Goal: Task Accomplishment & Management: Complete application form

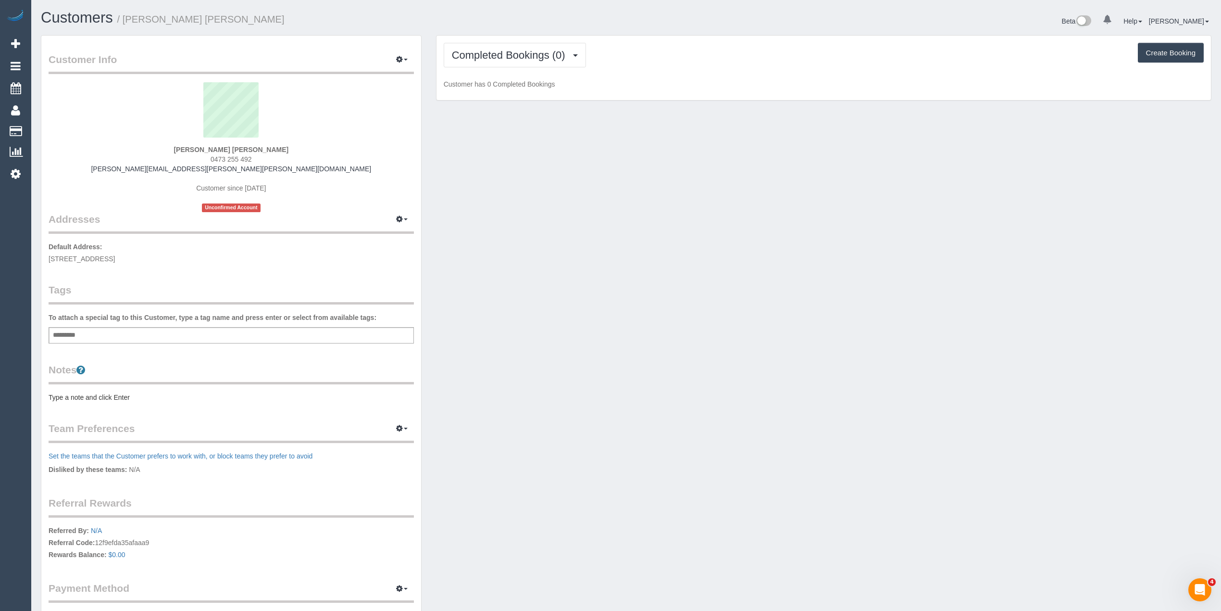
click at [165, 330] on div "Add a tag" at bounding box center [231, 335] width 365 height 16
type input "****"
type input "*******"
click at [77, 398] on pre "Type a note and click Enter" at bounding box center [231, 399] width 365 height 10
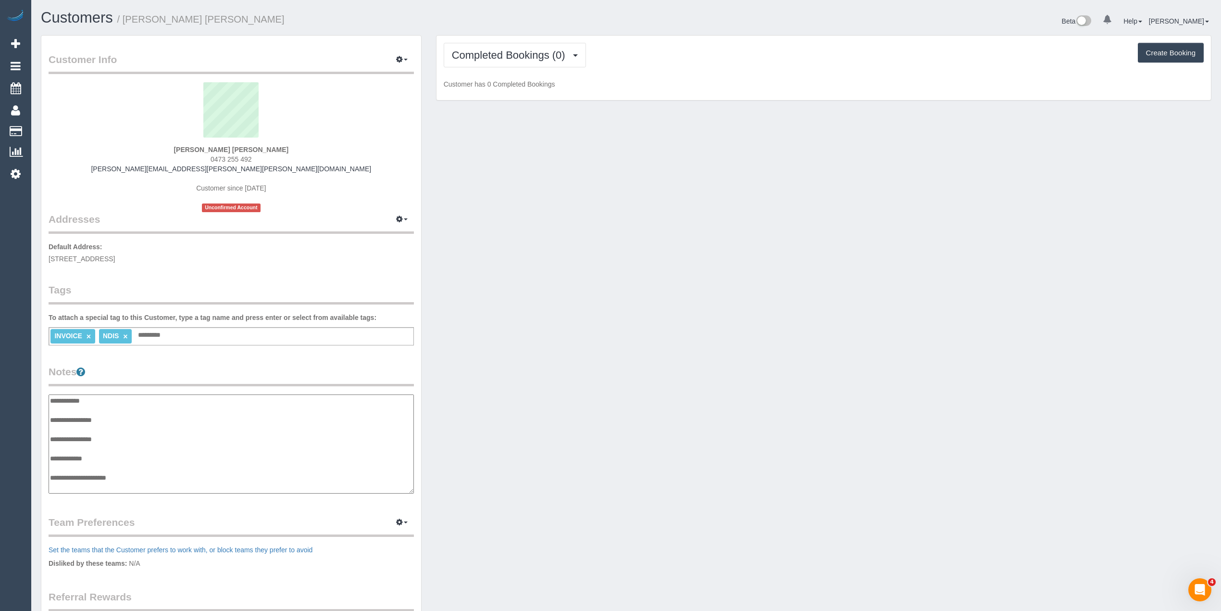
scroll to position [8, 0]
click at [128, 413] on textarea "**********" at bounding box center [231, 444] width 365 height 100
click at [139, 481] on textarea "**********" at bounding box center [231, 444] width 365 height 100
paste textarea "**********"
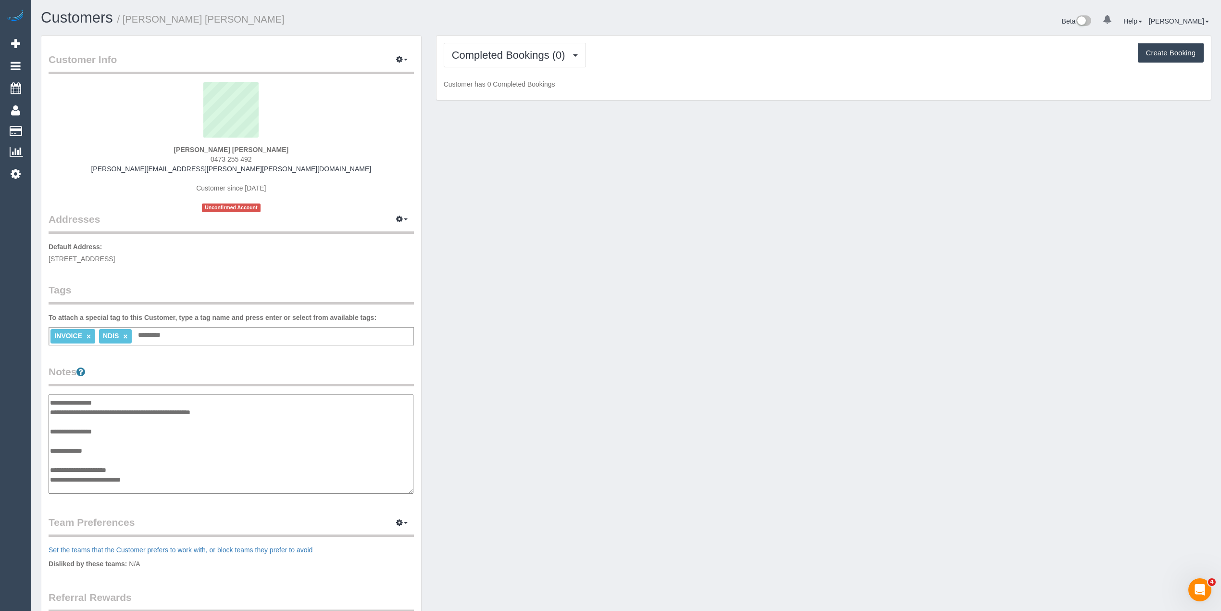
paste textarea "**********"
click at [135, 486] on textarea "**********" at bounding box center [231, 444] width 365 height 100
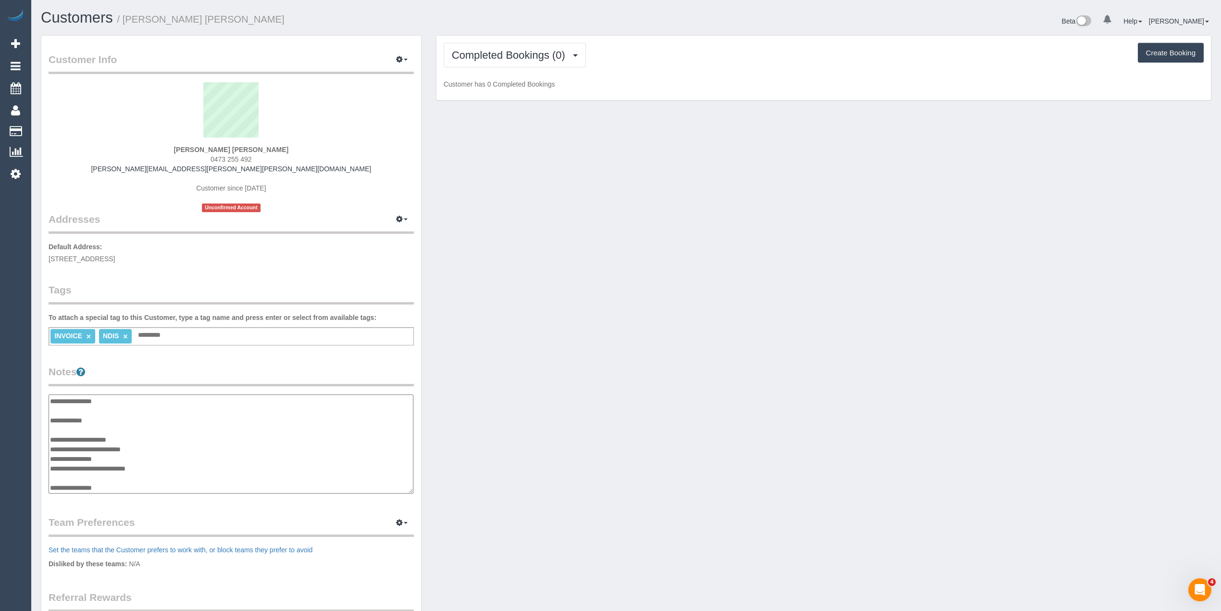
scroll to position [56, 0]
paste textarea "**********"
type textarea "**********"
click at [315, 362] on div "Customer Info Edit Contact Info Send Message Email Preferences Special Sales Ta…" at bounding box center [231, 388] width 380 height 705
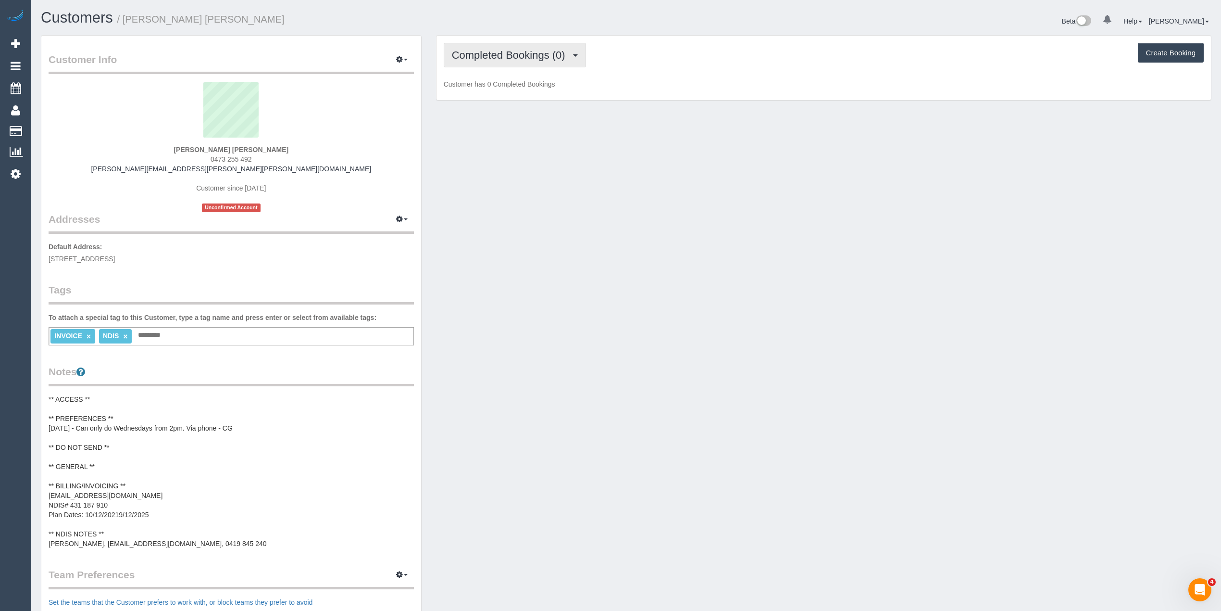
click at [487, 51] on span "Completed Bookings (0)" at bounding box center [511, 55] width 118 height 12
click at [506, 91] on link "Upcoming Bookings (11)" at bounding box center [494, 90] width 101 height 12
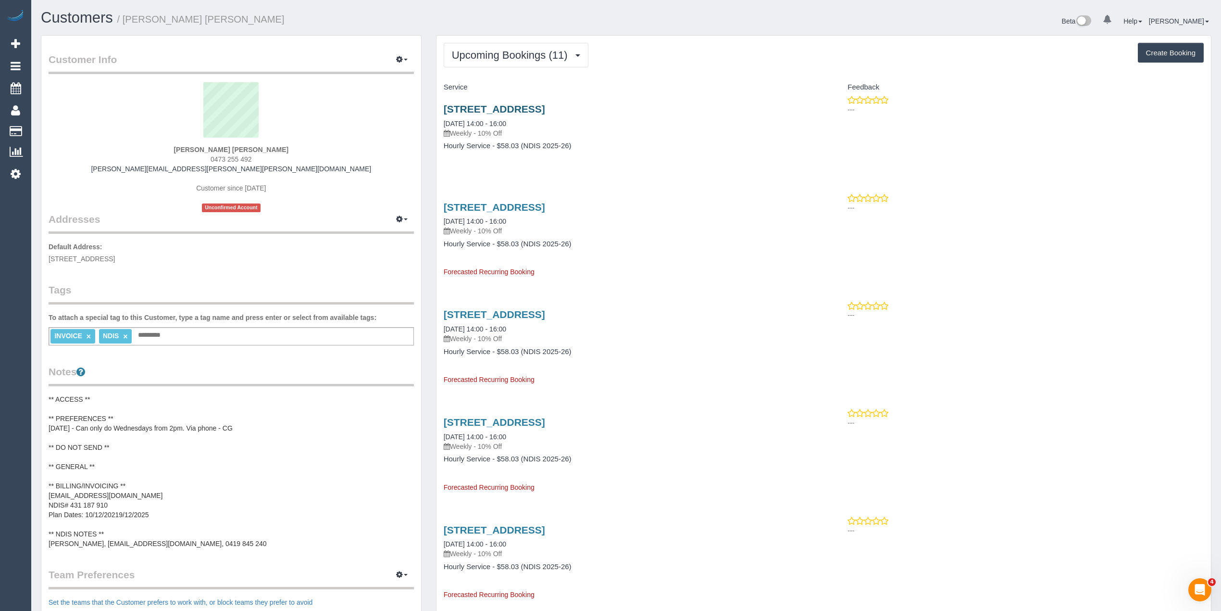
drag, startPoint x: 494, startPoint y: 99, endPoint x: 500, endPoint y: 104, distance: 7.8
click at [498, 102] on div "Unit 16/160 Grange Road, Carnegie, VIC 3163 08/10/2025 14:00 - 16:00 Weekly - 1…" at bounding box center [629, 132] width 387 height 74
click at [500, 104] on link "Unit 16/160 Grange Road, Carnegie, VIC 3163" at bounding box center [494, 108] width 101 height 11
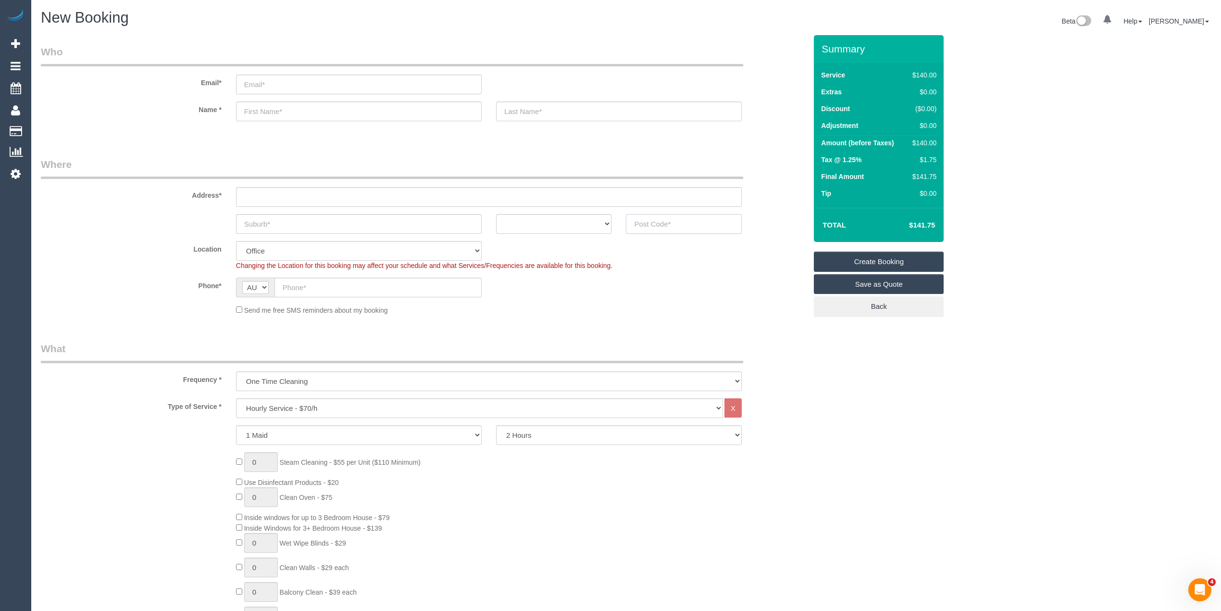
click at [666, 219] on input "text" at bounding box center [684, 224] width 116 height 20
type input "3040"
click at [272, 191] on input "text" at bounding box center [489, 197] width 506 height 20
type input "-"
click at [285, 224] on input "text" at bounding box center [359, 224] width 246 height 20
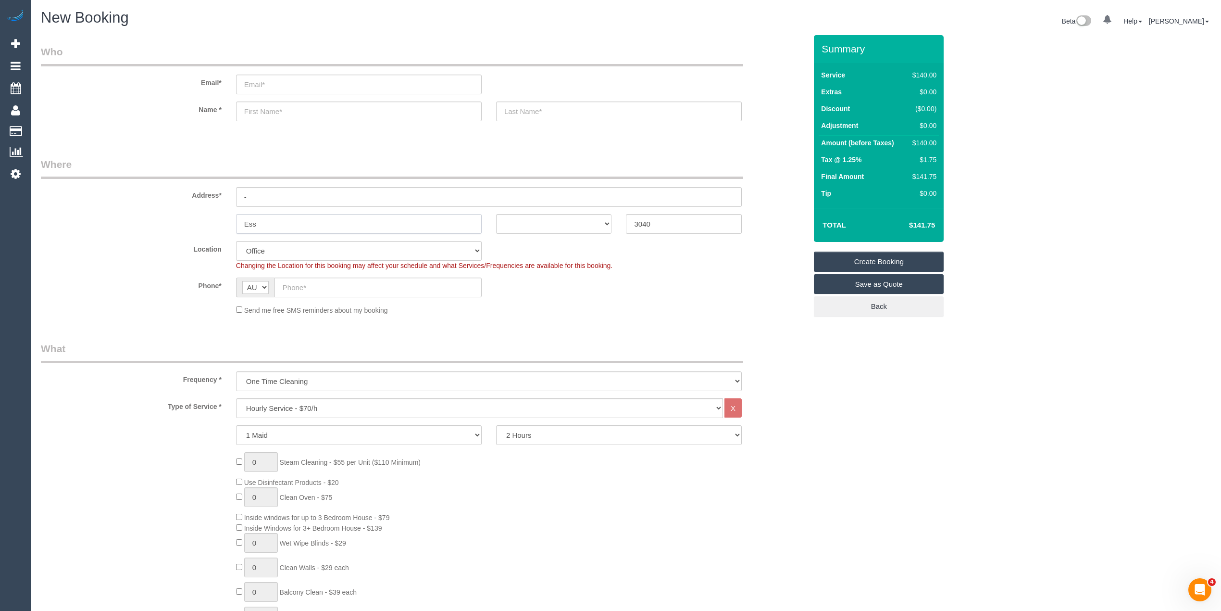
type input "Esse"
select select "59"
type input "Essendo"
select select "object:2154"
type input "Essendon"
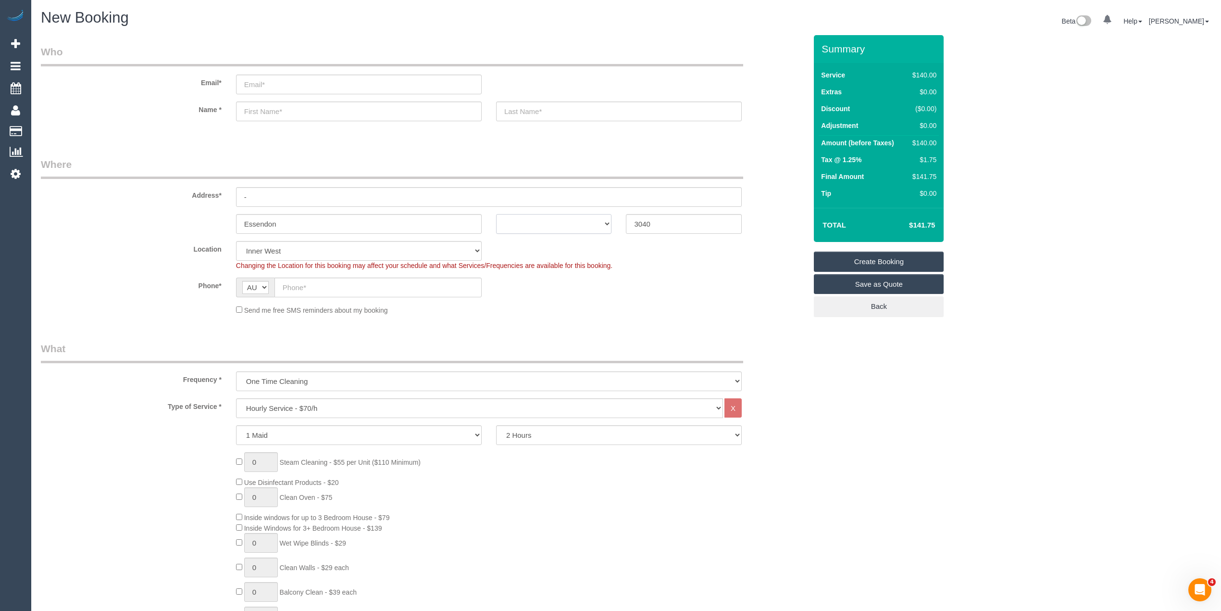
click at [567, 226] on select "ACT NSW NT QLD SA TAS VIC WA" at bounding box center [554, 224] width 116 height 20
select select "VIC"
click at [496, 214] on select "ACT NSW NT QLD SA TAS VIC WA" at bounding box center [554, 224] width 116 height 20
click at [302, 407] on select "Hourly Service - $70/h Hourly Service - $65/h Hourly Service - $60/h Hourly Ser…" at bounding box center [479, 408] width 487 height 20
select select "213"
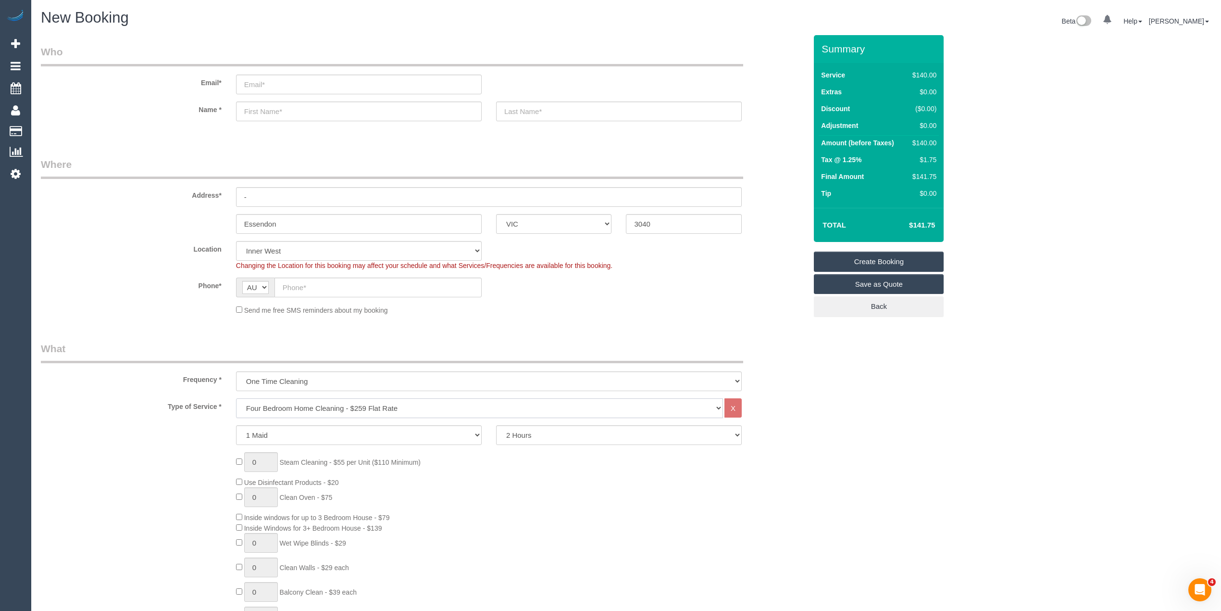
click at [236, 398] on select "Hourly Service - $70/h Hourly Service - $65/h Hourly Service - $60/h Hourly Ser…" at bounding box center [479, 408] width 487 height 20
click at [312, 285] on input "text" at bounding box center [377, 287] width 207 height 20
paste input "61 401 866 426"
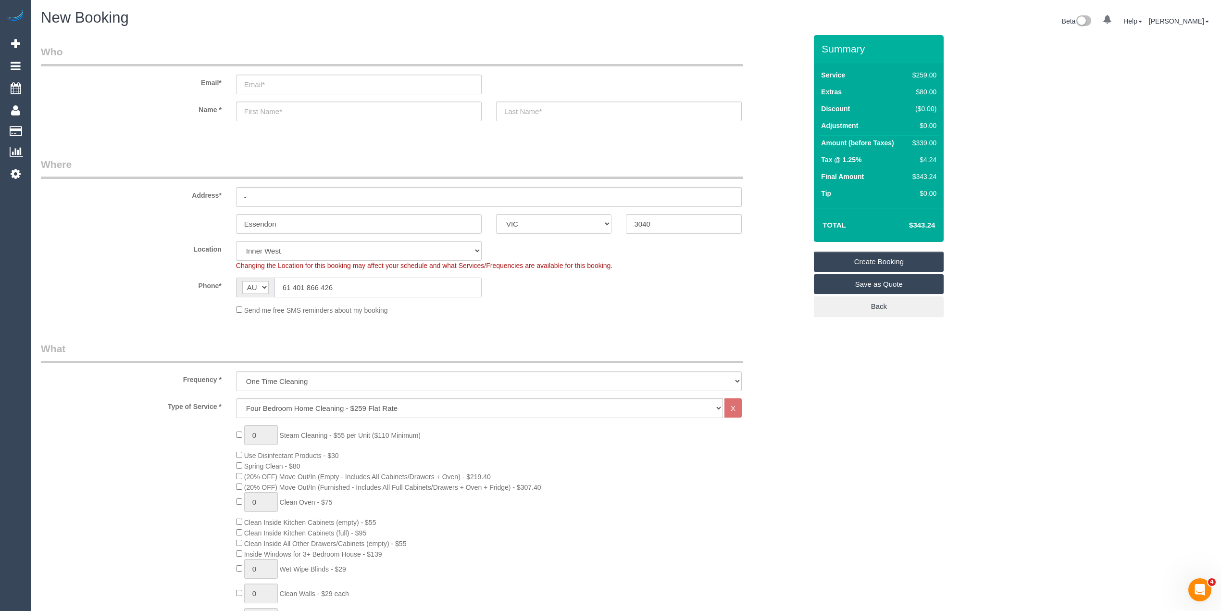
drag, startPoint x: 293, startPoint y: 289, endPoint x: 258, endPoint y: 283, distance: 35.6
click at [258, 283] on div "AF AL DZ AD AO AI AQ AG AR AM AW AU AT AZ BS BH BD BB BY BE BZ BJ BM BT BO BA B…" at bounding box center [359, 287] width 246 height 20
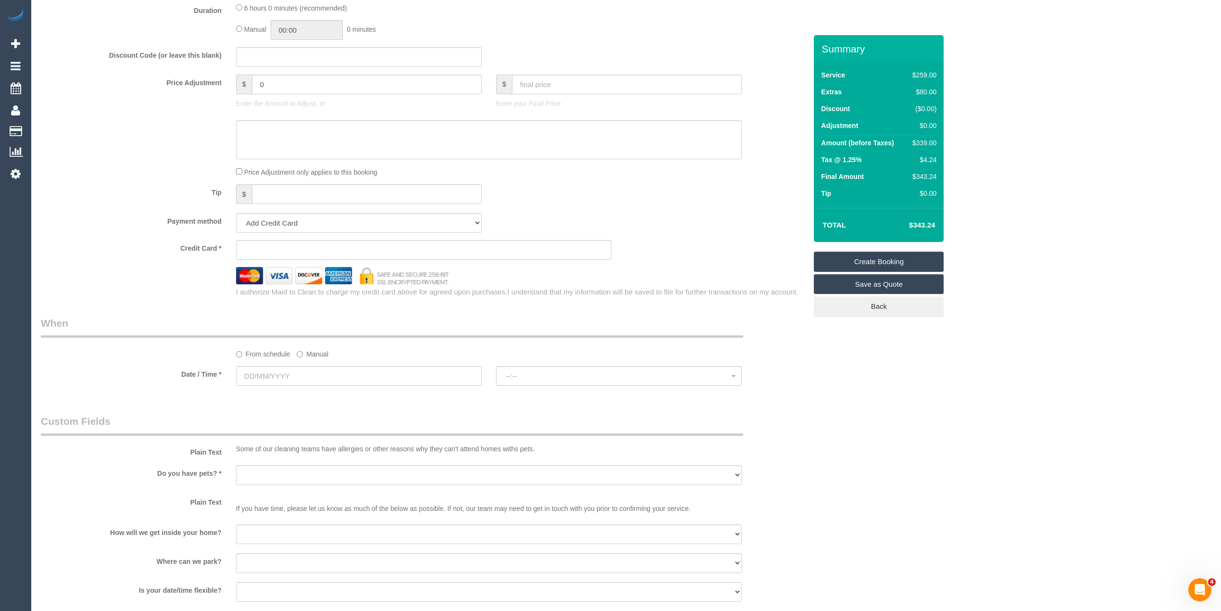
scroll to position [854, 0]
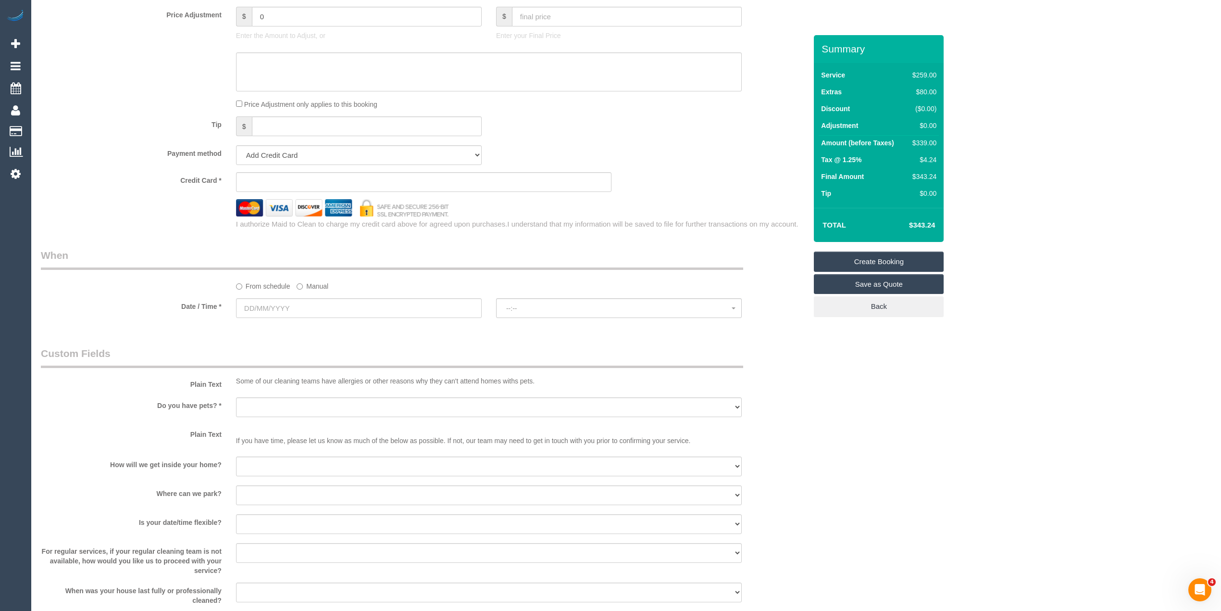
type input "0401 866 426"
click at [268, 306] on input "text" at bounding box center [359, 308] width 246 height 20
click at [350, 335] on link "Next" at bounding box center [352, 328] width 13 height 13
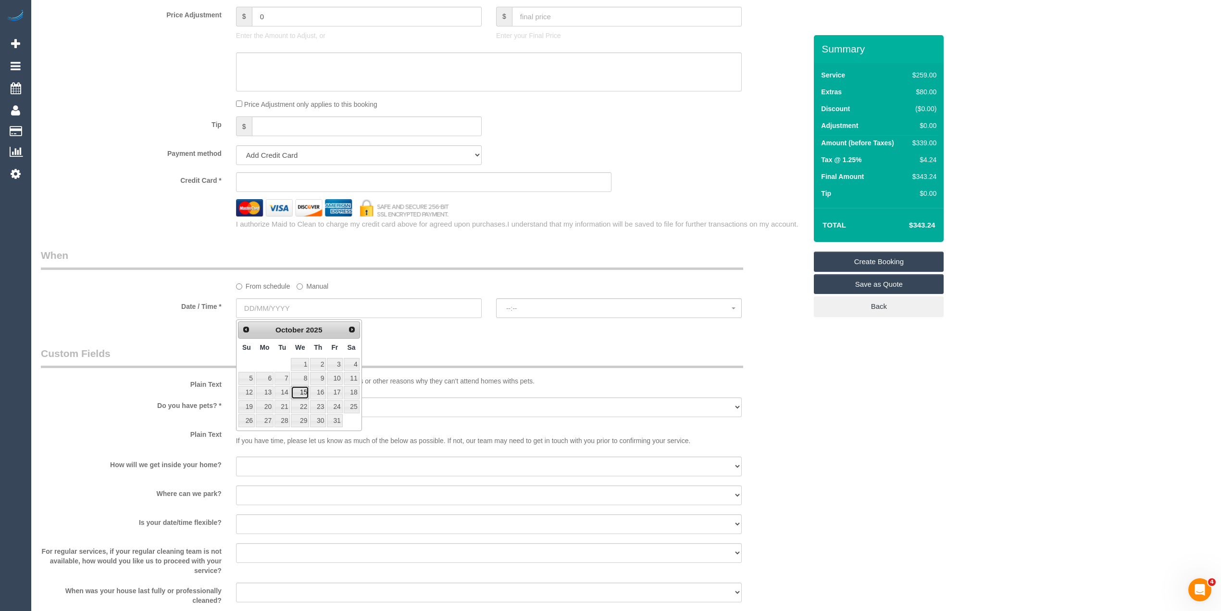
click at [305, 390] on link "15" at bounding box center [300, 392] width 18 height 13
type input "15/10/2025"
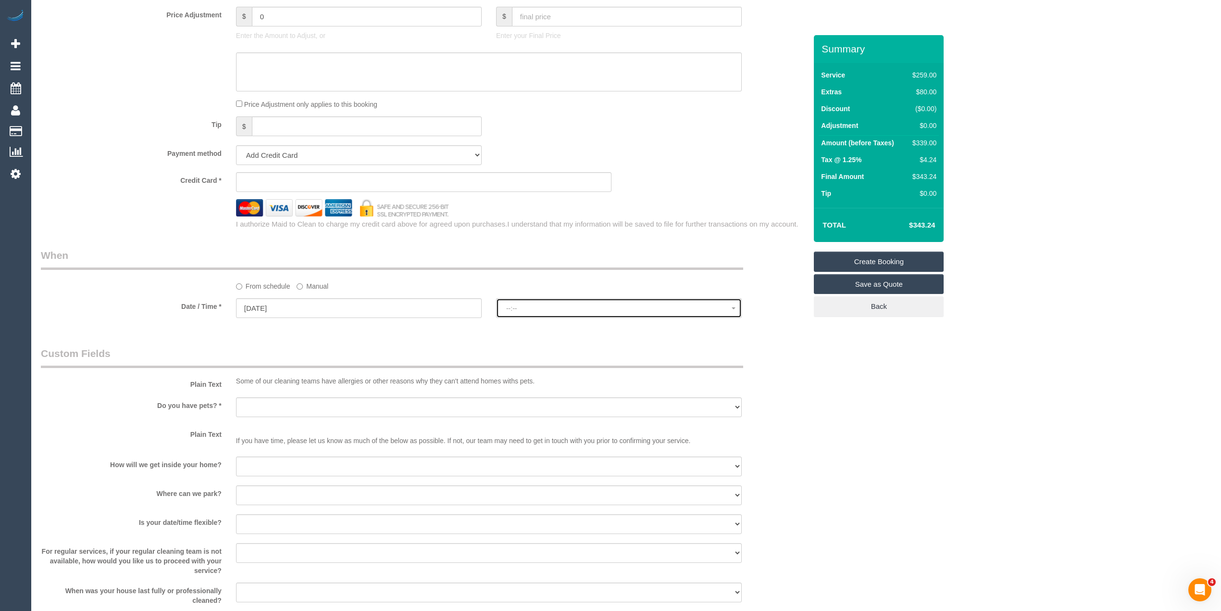
click at [552, 317] on button "--:--" at bounding box center [619, 308] width 246 height 20
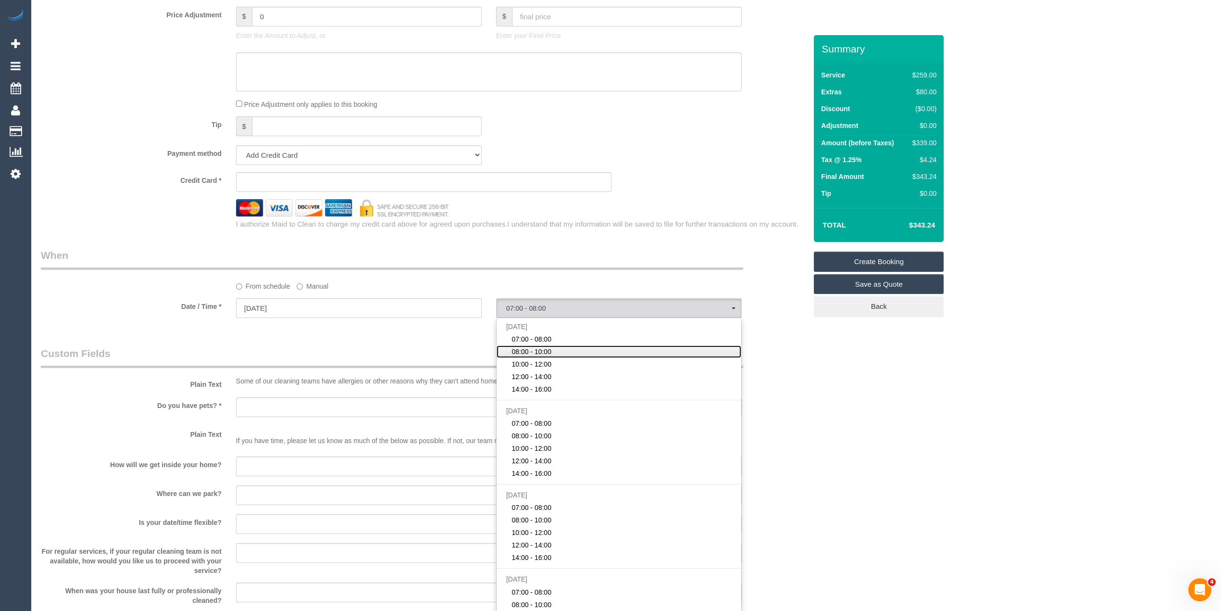
click at [564, 352] on link "08:00 - 10:00" at bounding box center [619, 351] width 245 height 12
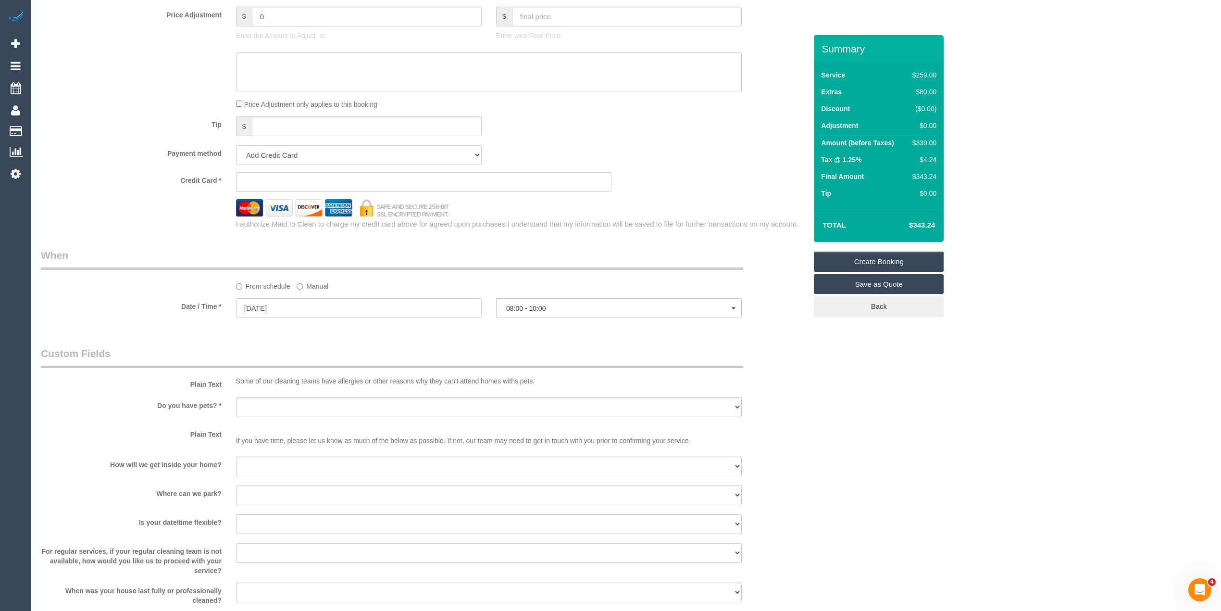
click at [923, 380] on div "Who Email* Name * Where Address* - Essendon ACT NSW NT QLD SA TAS VIC WA 3040 L…" at bounding box center [626, 42] width 1171 height 1723
click at [529, 302] on button "08:00 - 10:00" at bounding box center [619, 308] width 246 height 20
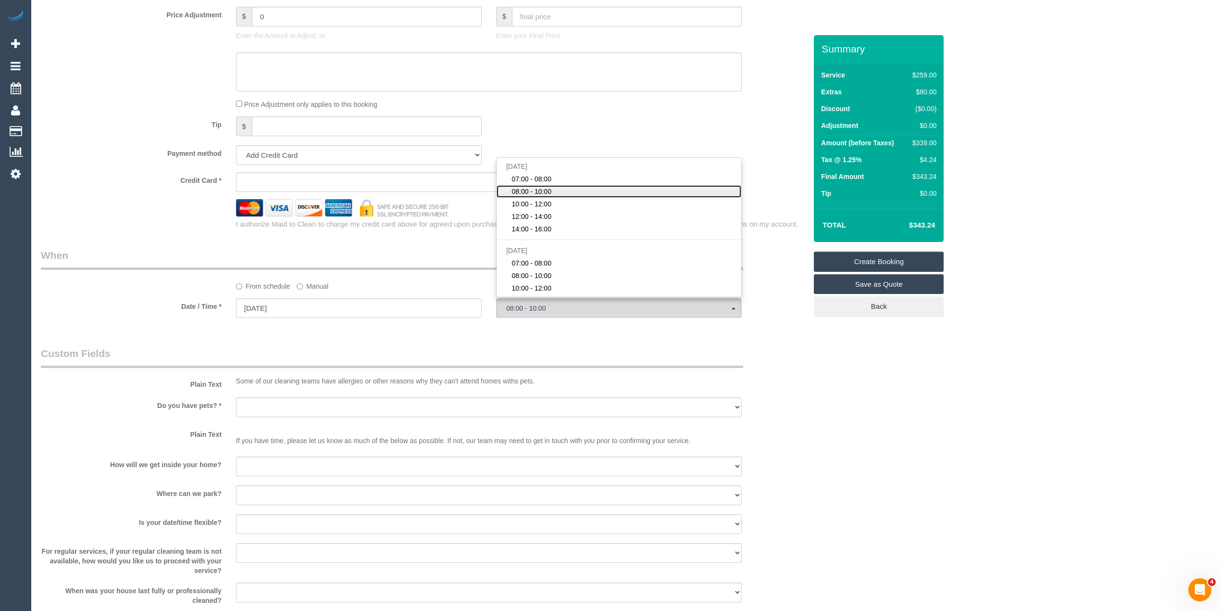
click at [545, 186] on link "08:00 - 10:00" at bounding box center [619, 191] width 245 height 12
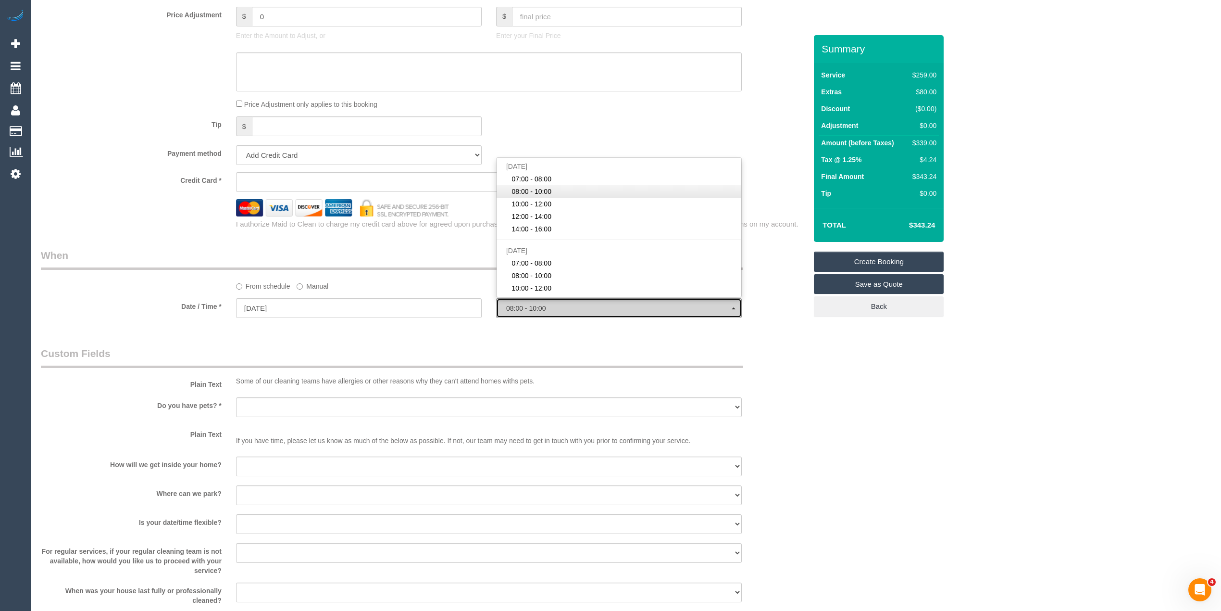
select select "spot2"
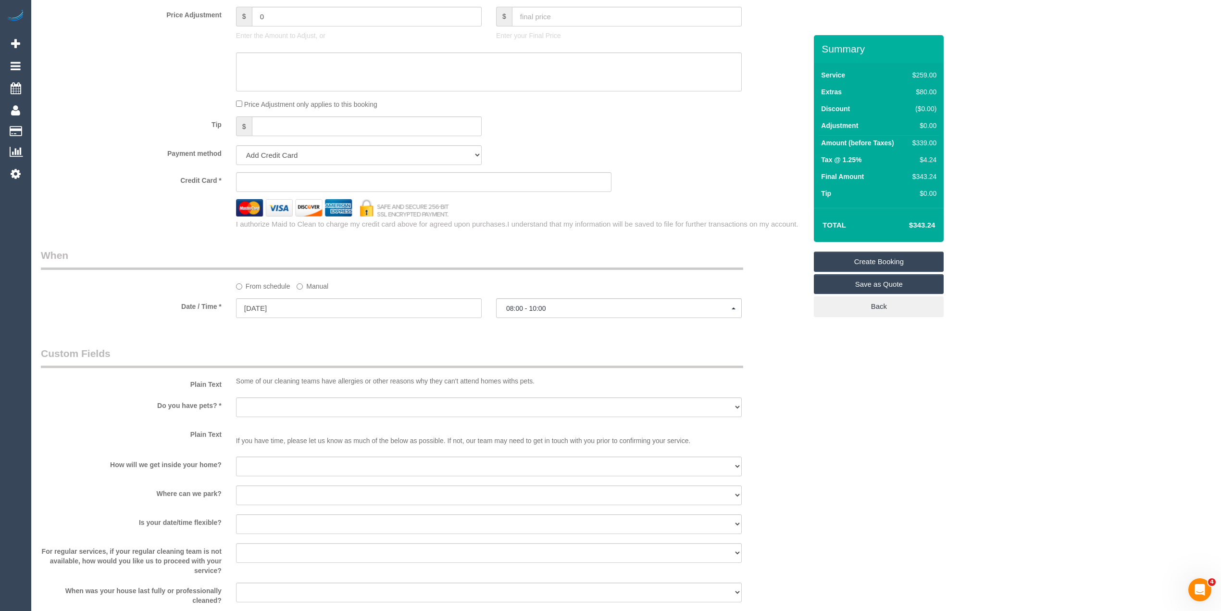
click at [1055, 218] on div "Who Email* Name * Where Address* - Essendon ACT NSW NT QLD SA TAS VIC WA 3040 L…" at bounding box center [626, 42] width 1171 height 1723
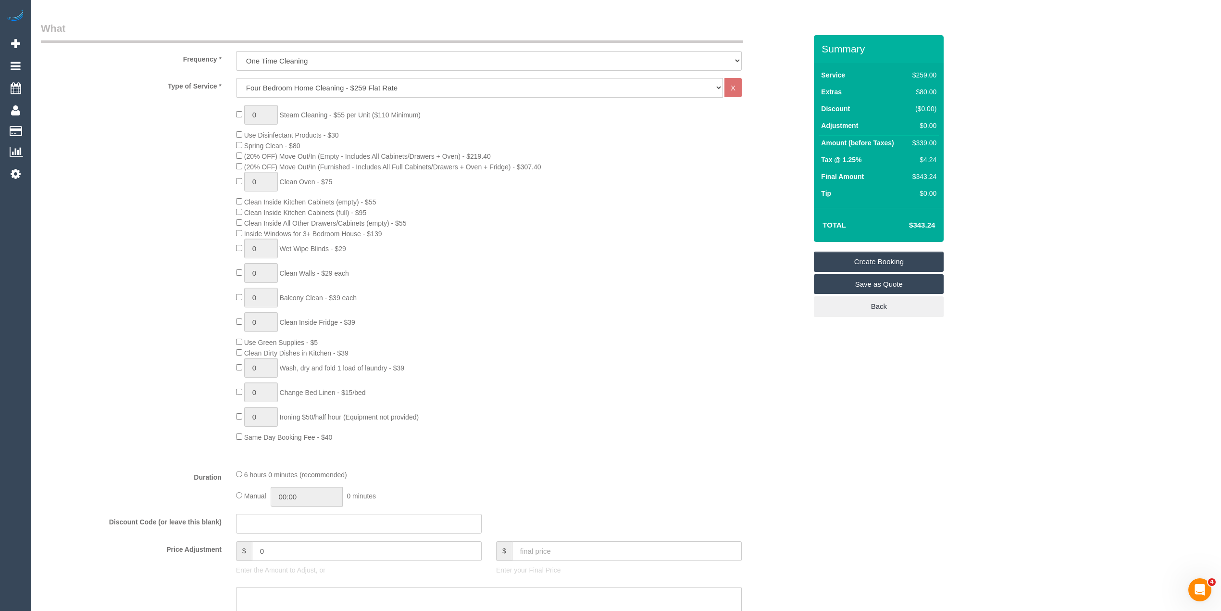
scroll to position [0, 0]
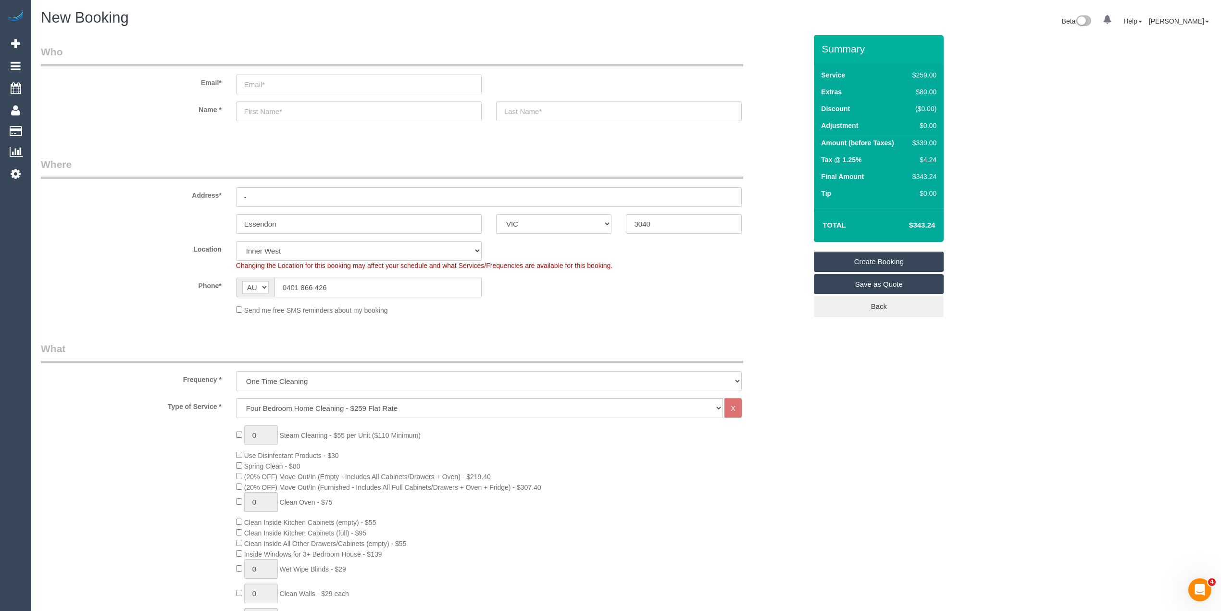
click at [268, 81] on input "email" at bounding box center [359, 85] width 246 height 20
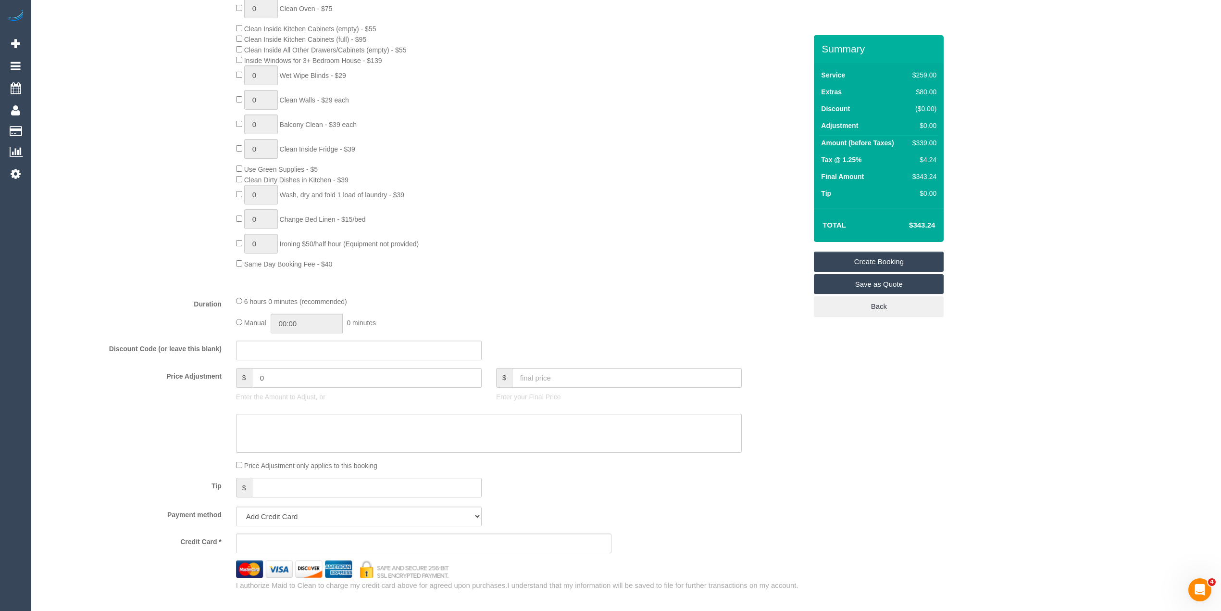
scroll to position [641, 0]
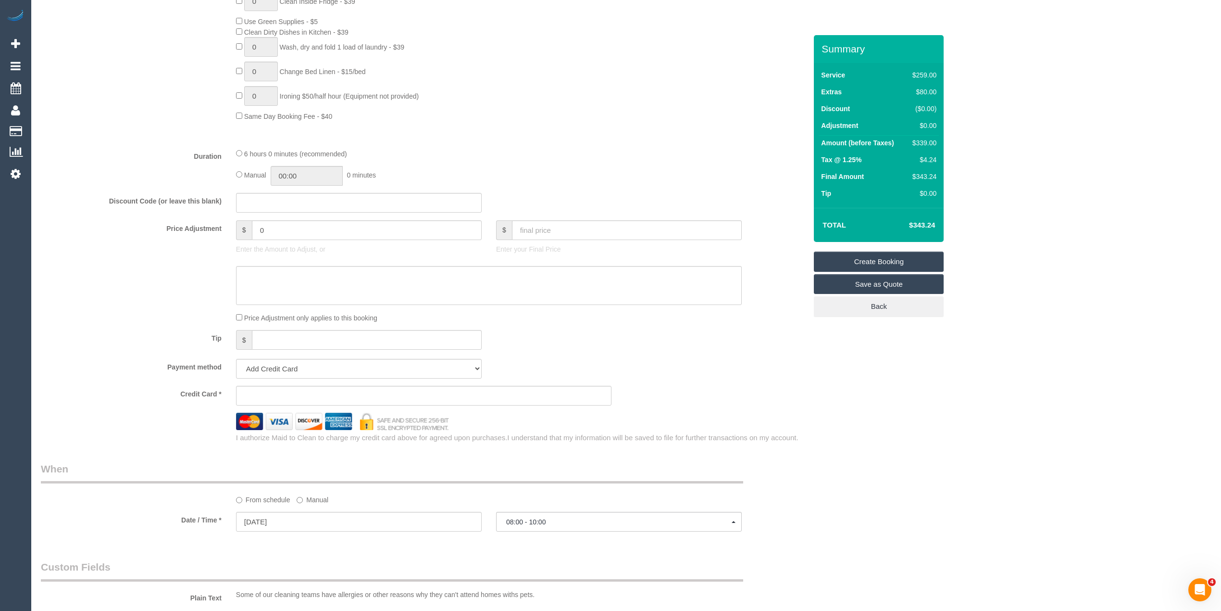
select select "spot23"
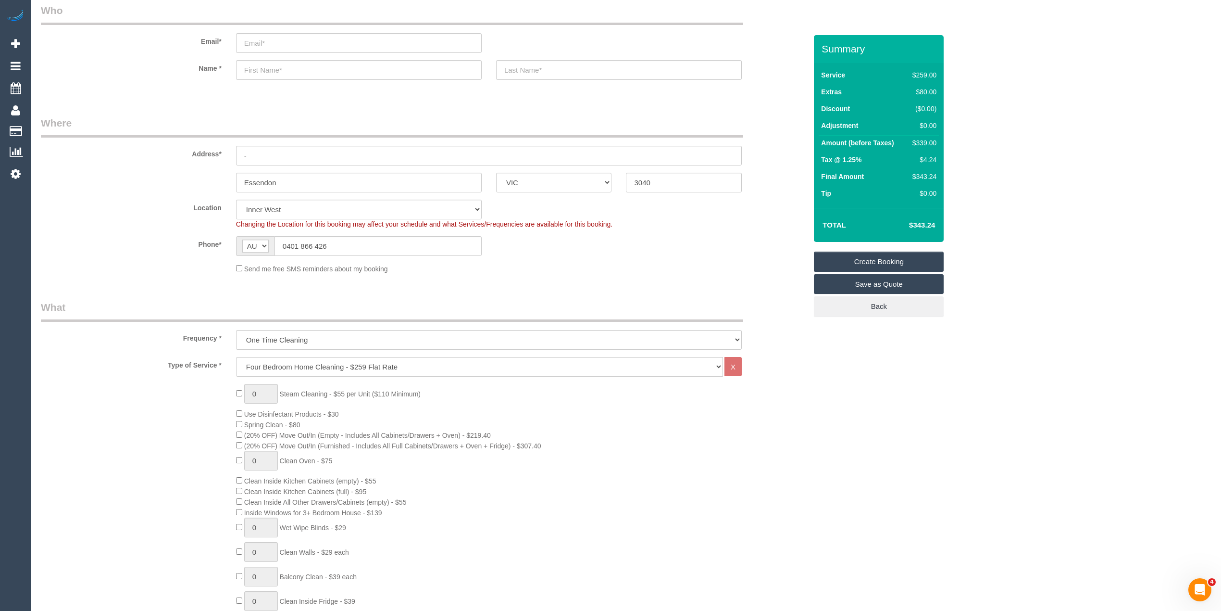
scroll to position [0, 0]
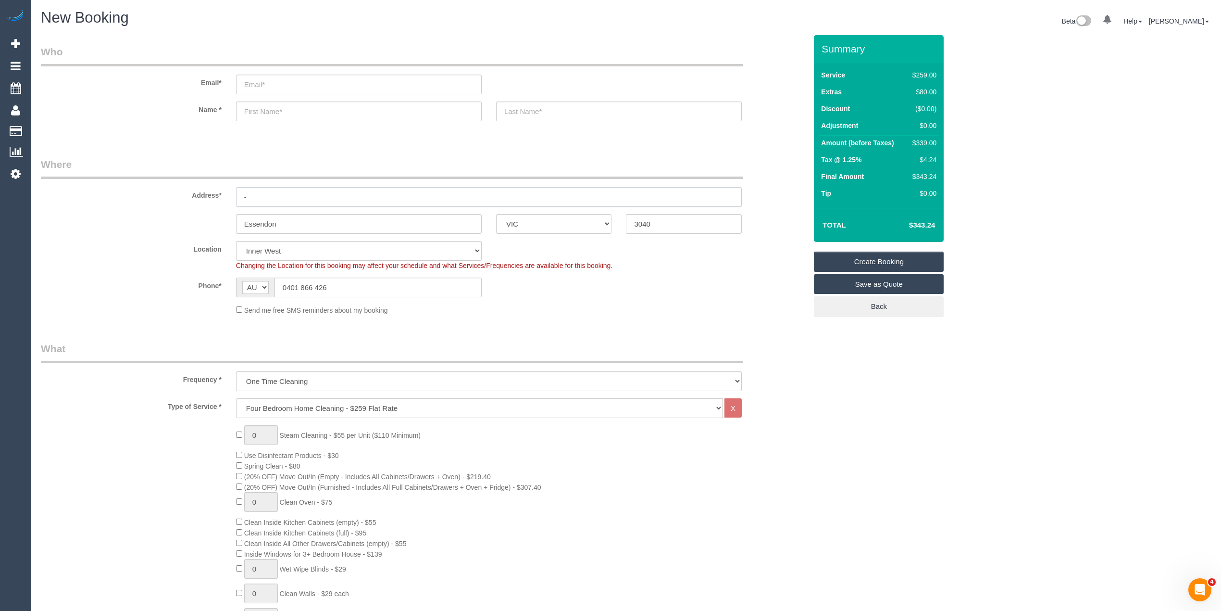
click at [229, 196] on div "-" at bounding box center [489, 197] width 520 height 20
click at [270, 83] on input "email" at bounding box center [359, 85] width 246 height 20
type input "[EMAIL_ADDRESS][DOMAIN_NAME]"
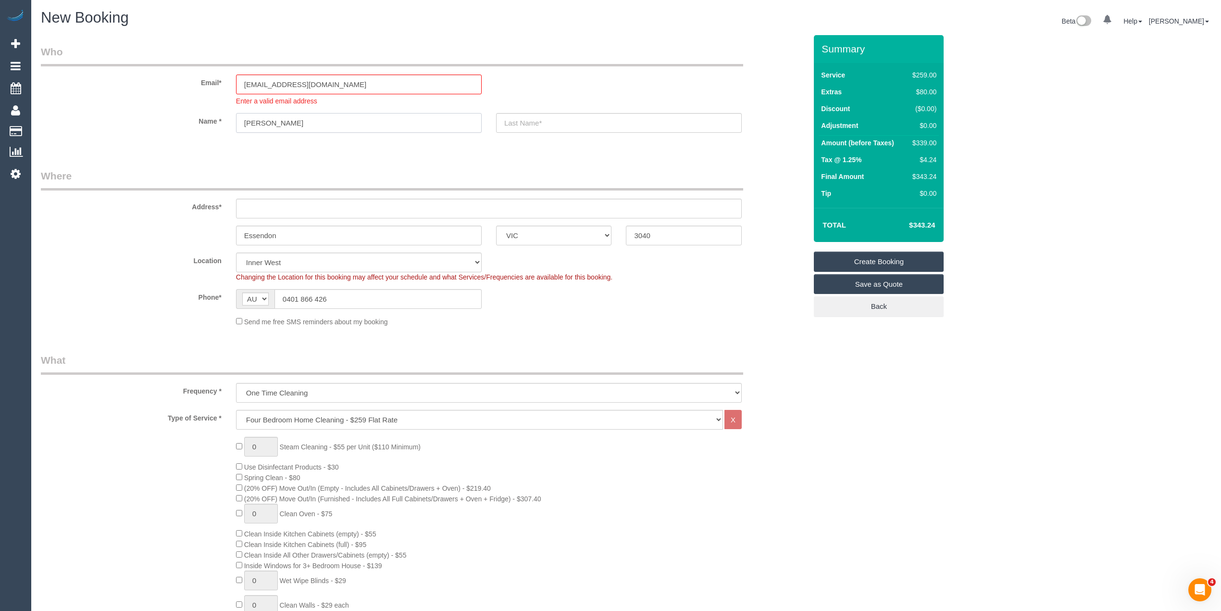
type input "[PERSON_NAME]"
click at [262, 203] on input "text" at bounding box center [489, 209] width 506 height 20
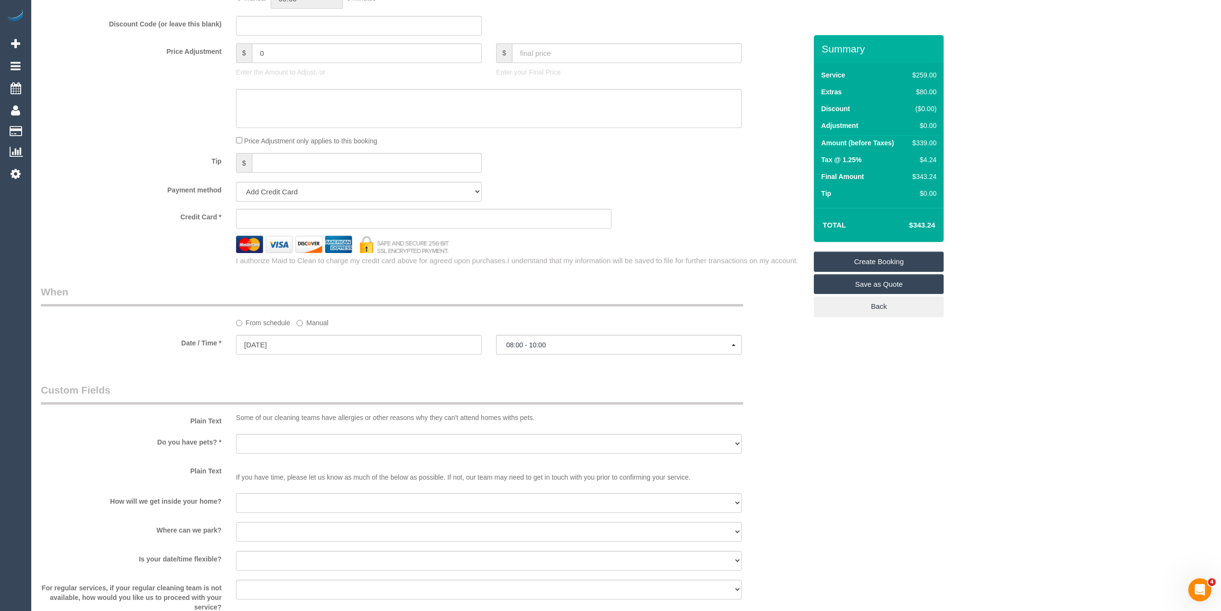
scroll to position [961, 0]
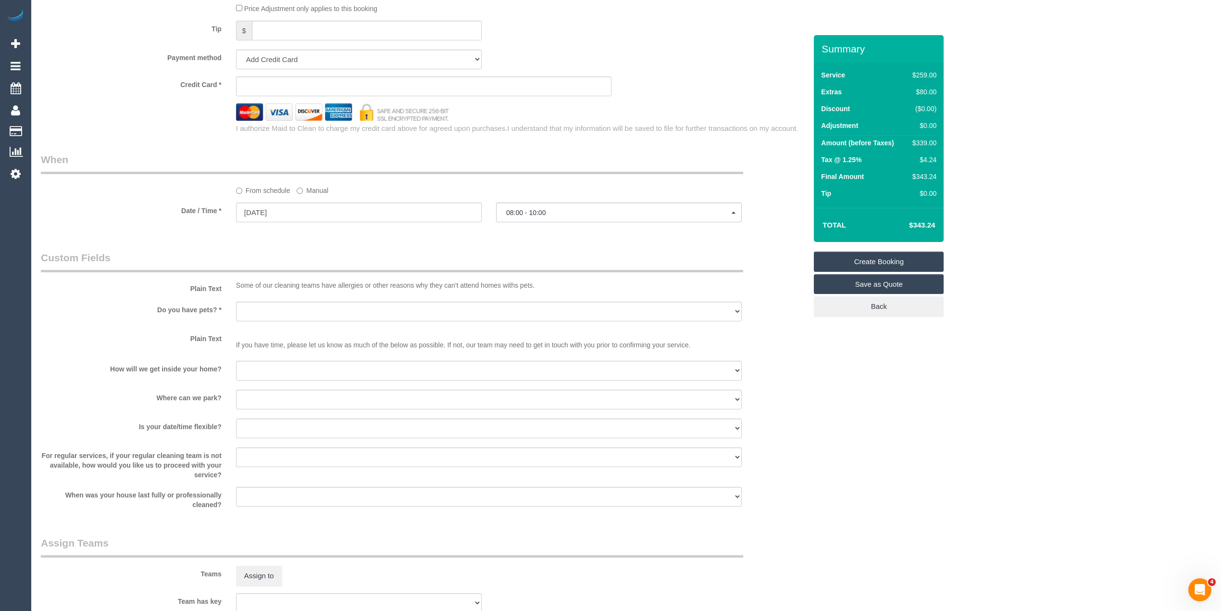
type input "[STREET_ADDRESS]"
click at [267, 306] on select "Yes - Cats Yes - Dogs No pets Yes - Dogs and Cats Yes - Other" at bounding box center [489, 311] width 506 height 20
select select "number:28"
click at [236, 302] on select "Yes - Cats Yes - Dogs No pets Yes - Dogs and Cats Yes - Other" at bounding box center [489, 311] width 506 height 20
click at [272, 371] on select "I will be home Key will be left (please provide details below) Lock box/Access …" at bounding box center [489, 371] width 506 height 20
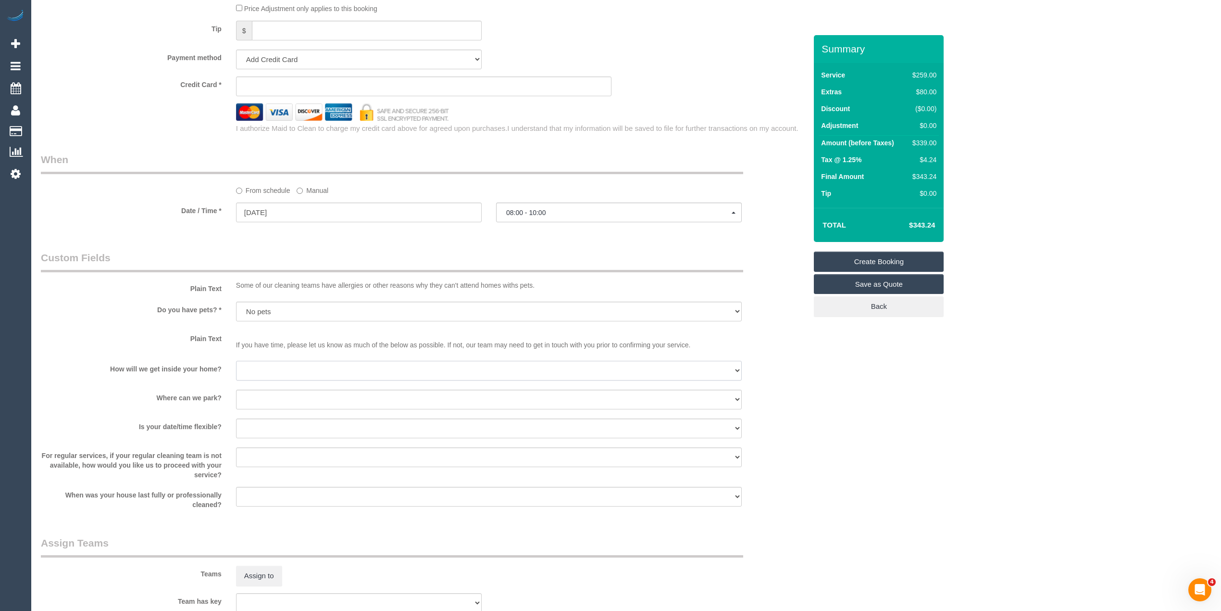
select select "number:14"
click at [236, 361] on select "I will be home Key will be left (please provide details below) Lock box/Access …" at bounding box center [489, 371] width 506 height 20
click at [275, 398] on select "I will provide parking on-site Free street parking Paid street parking (cost wi…" at bounding box center [489, 399] width 506 height 20
click at [134, 214] on label "Date / Time *" at bounding box center [131, 208] width 195 height 13
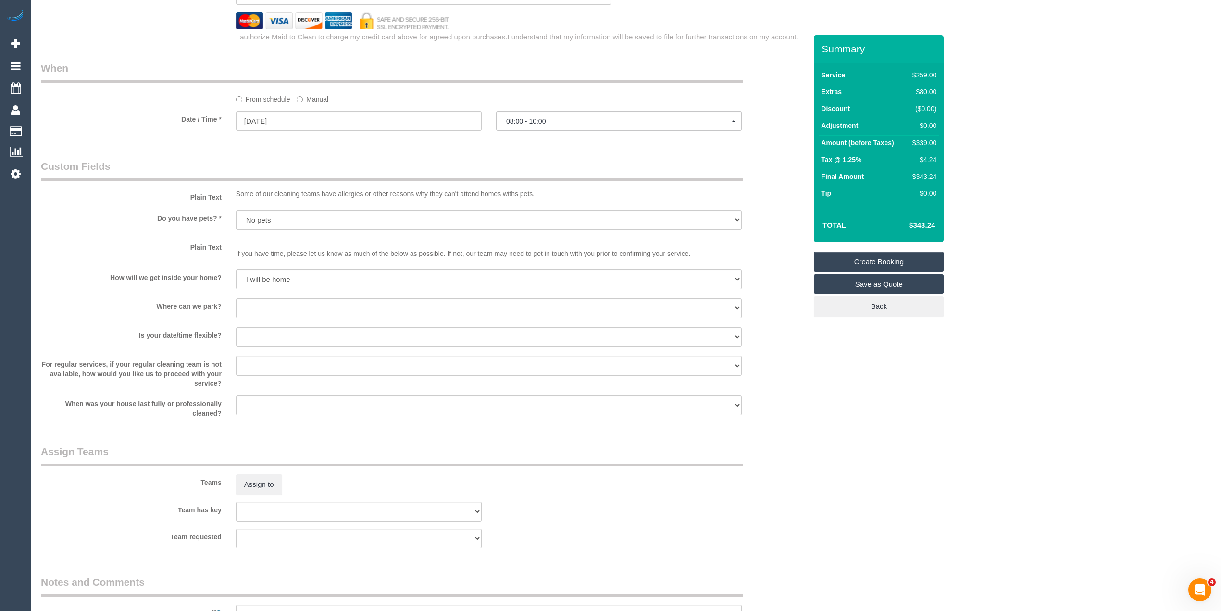
scroll to position [1068, 0]
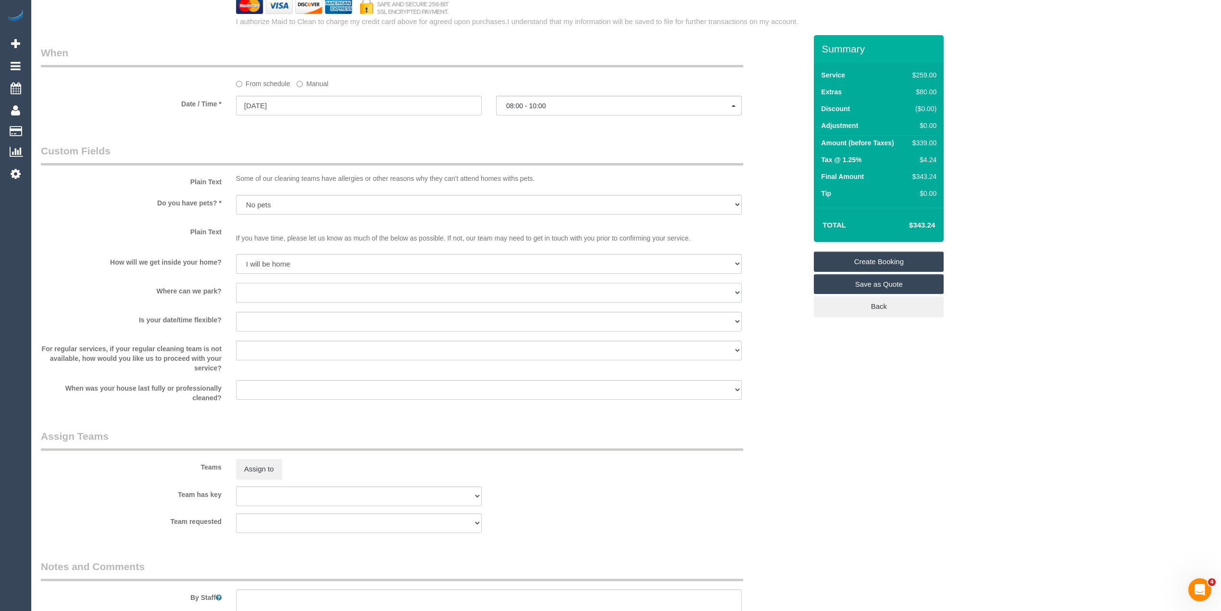
click at [263, 297] on select "I will provide parking on-site Free street parking Paid street parking (cost wi…" at bounding box center [489, 293] width 506 height 20
select select "number:19"
click at [236, 283] on select "I will provide parking on-site Free street parking Paid street parking (cost wi…" at bounding box center [489, 293] width 506 height 20
click at [254, 318] on select "Yes - date and time Yes - date but not time Yes - time but not date No - No fle…" at bounding box center [489, 322] width 506 height 20
select select "number:36"
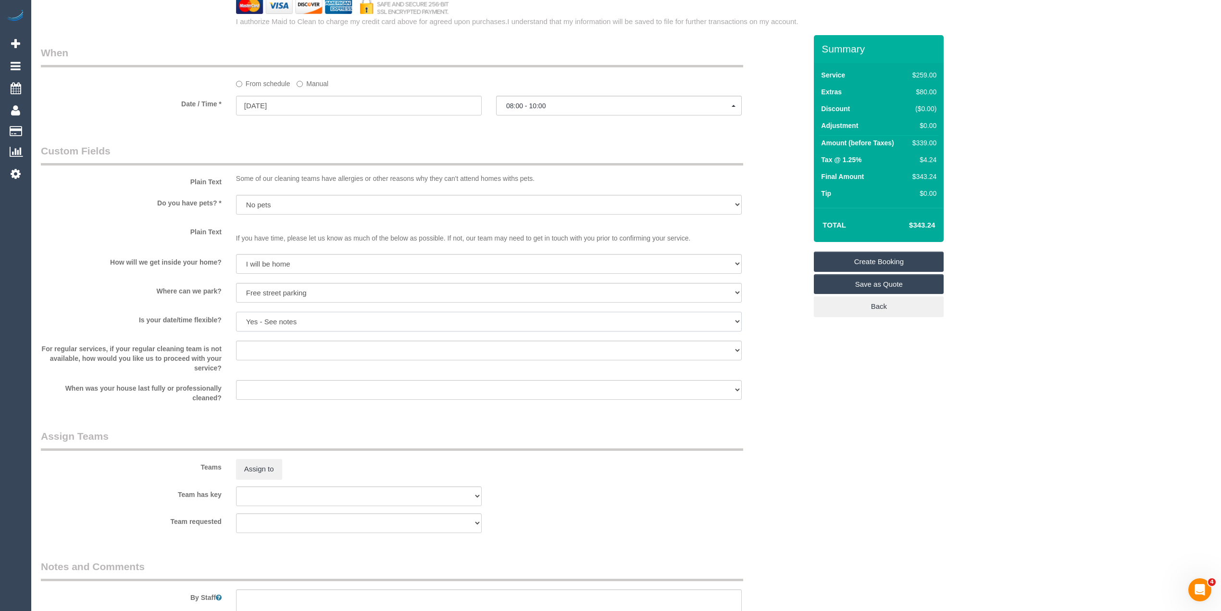
click at [236, 312] on select "Yes - date and time Yes - date but not time Yes - time but not date No - No fle…" at bounding box center [489, 322] width 506 height 20
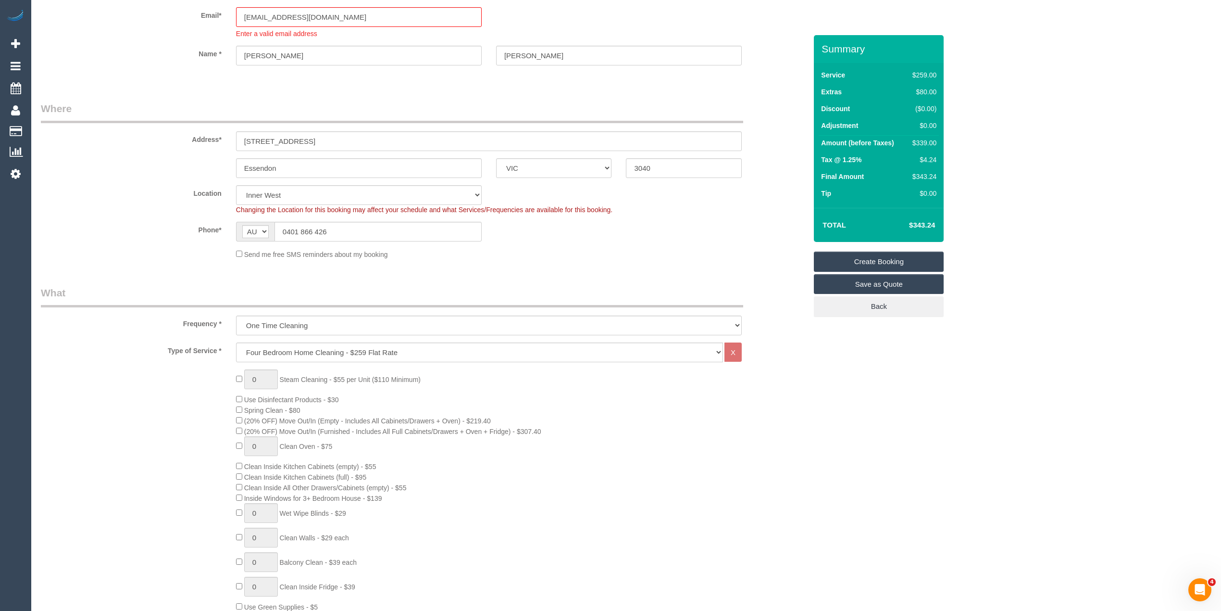
scroll to position [0, 0]
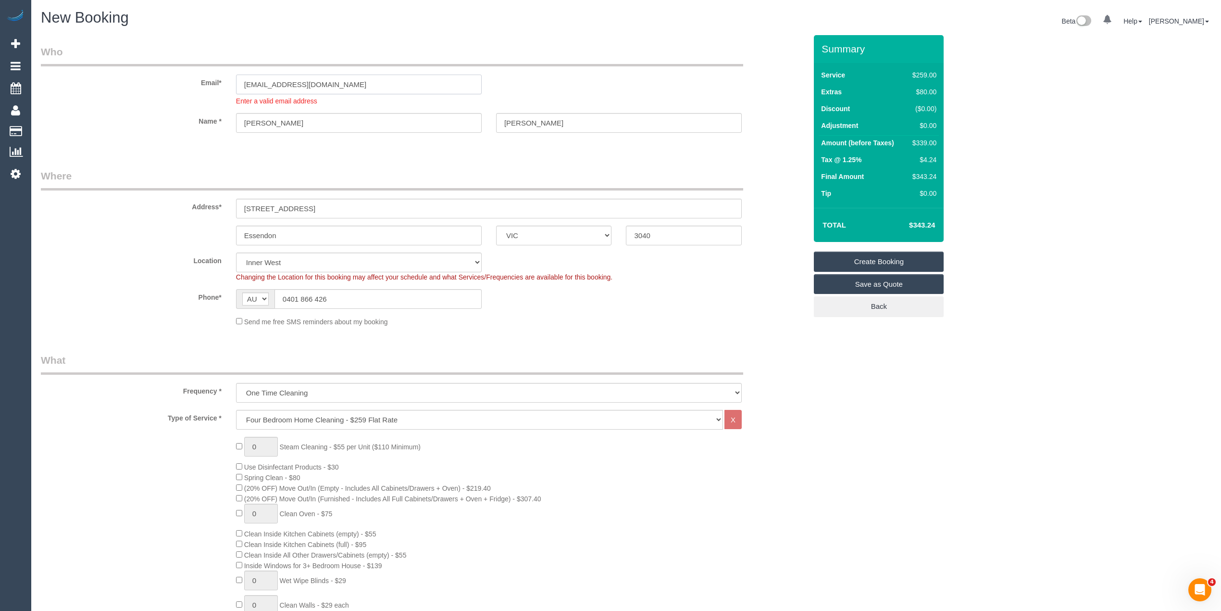
click at [366, 85] on input "[EMAIL_ADDRESS][DOMAIN_NAME]" at bounding box center [359, 85] width 246 height 20
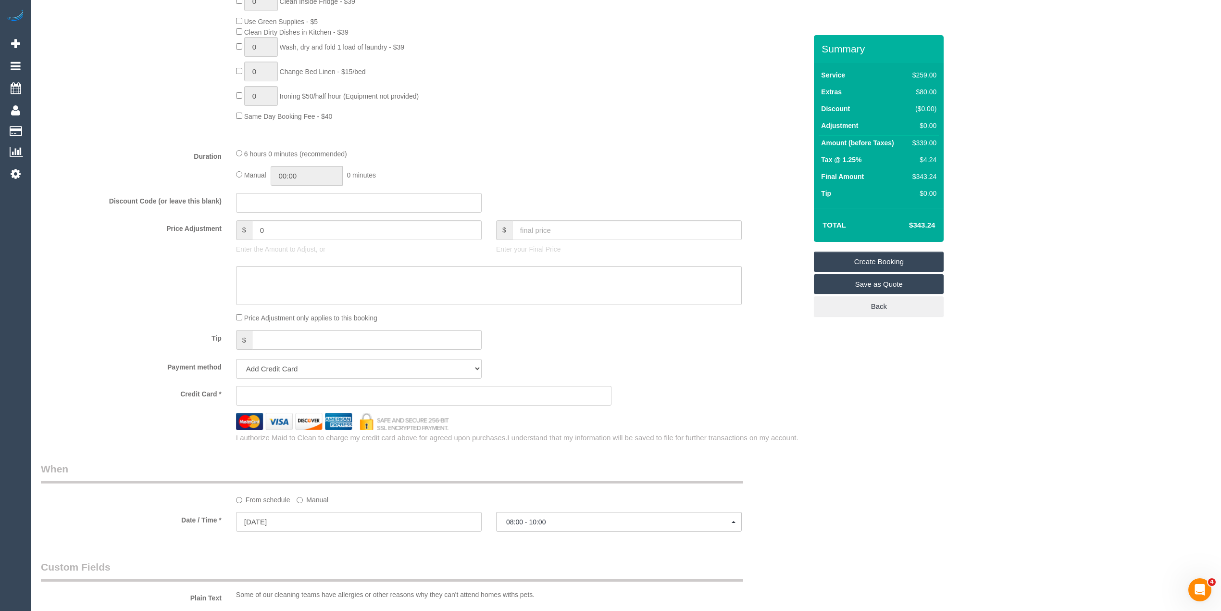
scroll to position [629, 0]
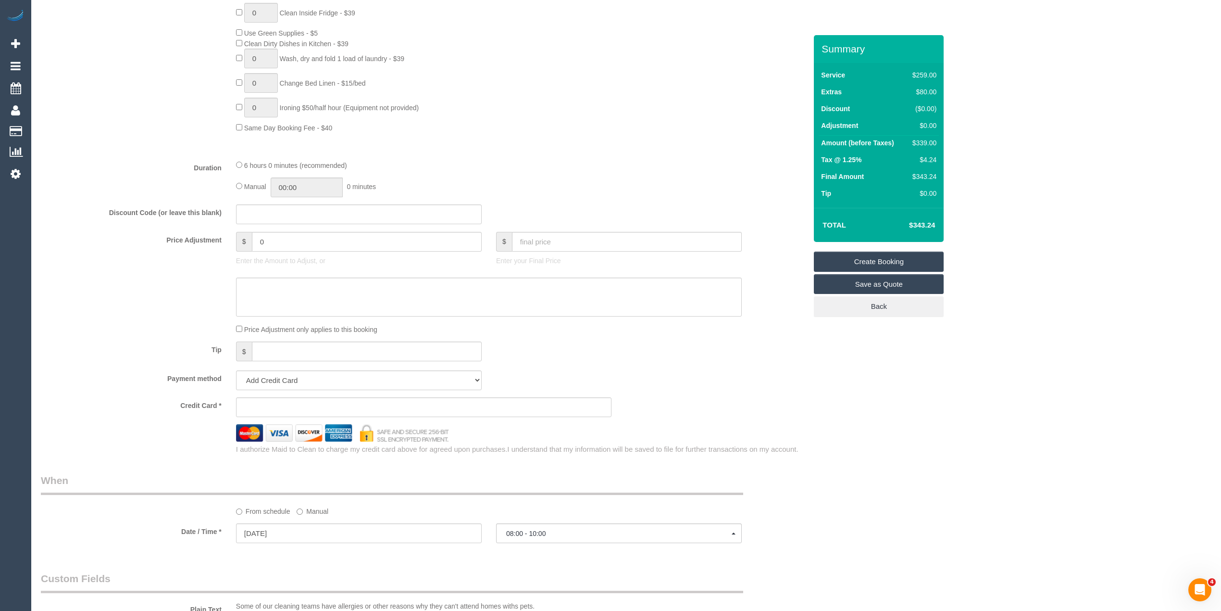
select select "spot44"
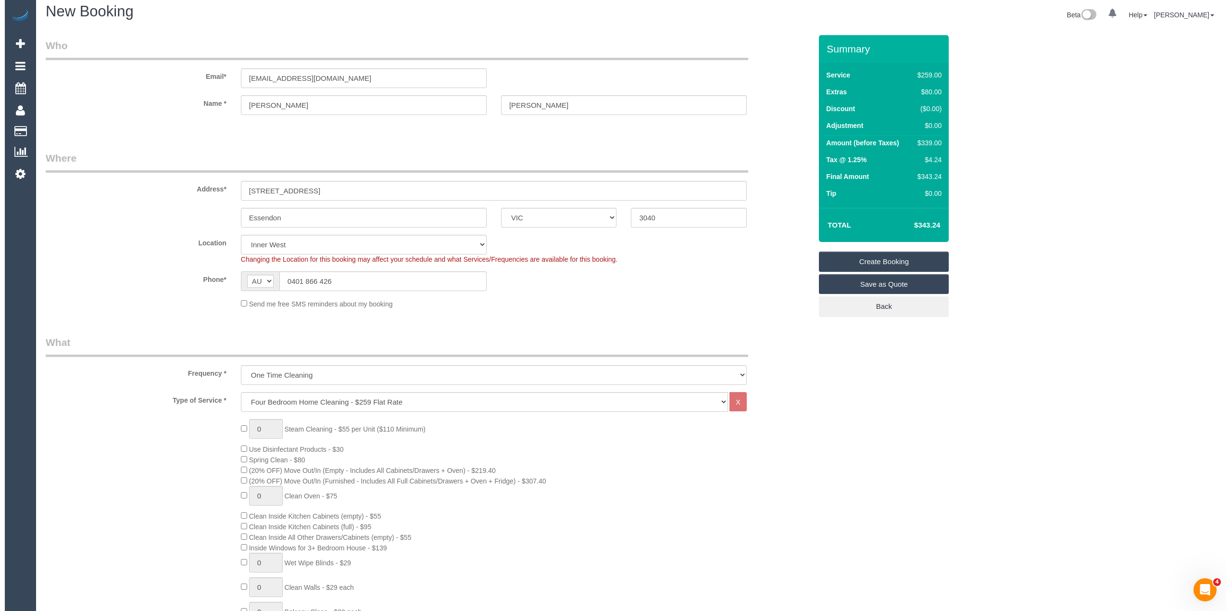
scroll to position [0, 0]
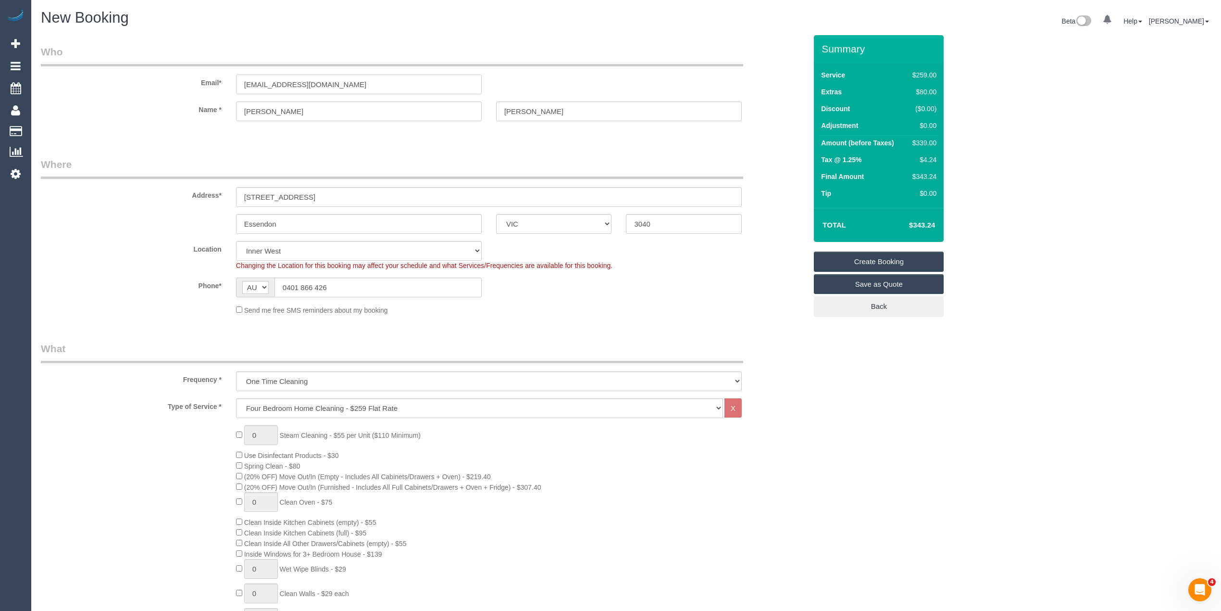
drag, startPoint x: 347, startPoint y: 85, endPoint x: 177, endPoint y: 87, distance: 169.2
click at [177, 87] on div "Email* noreenrogers@hotmail.com" at bounding box center [424, 70] width 780 height 50
click at [889, 260] on link "Create Booking" at bounding box center [879, 261] width 130 height 20
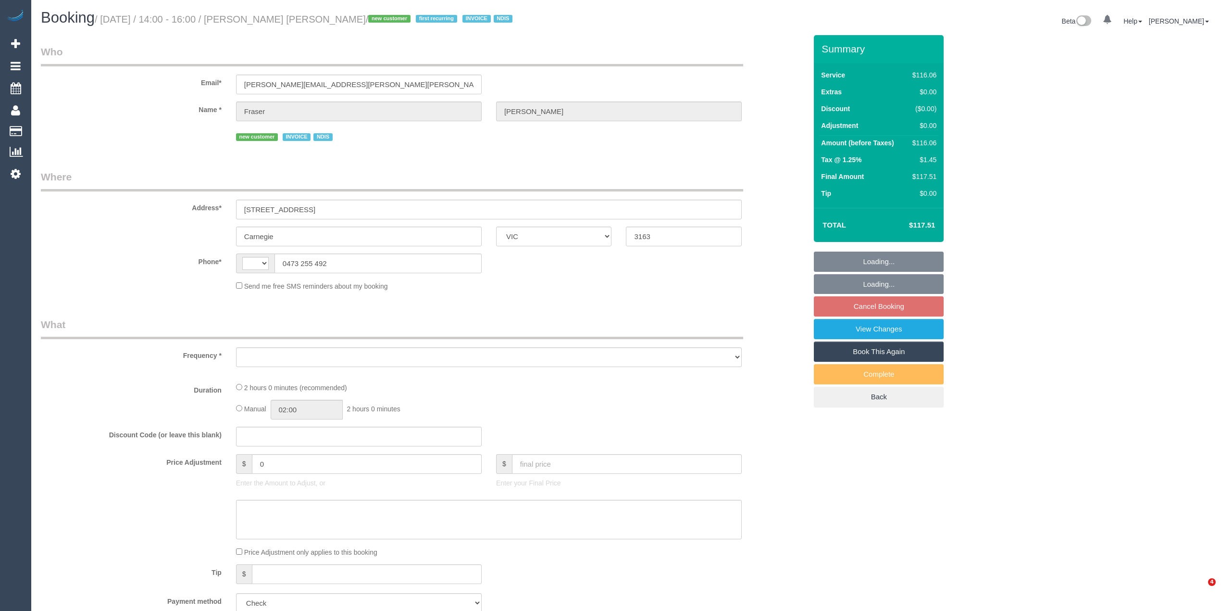
select select "VIC"
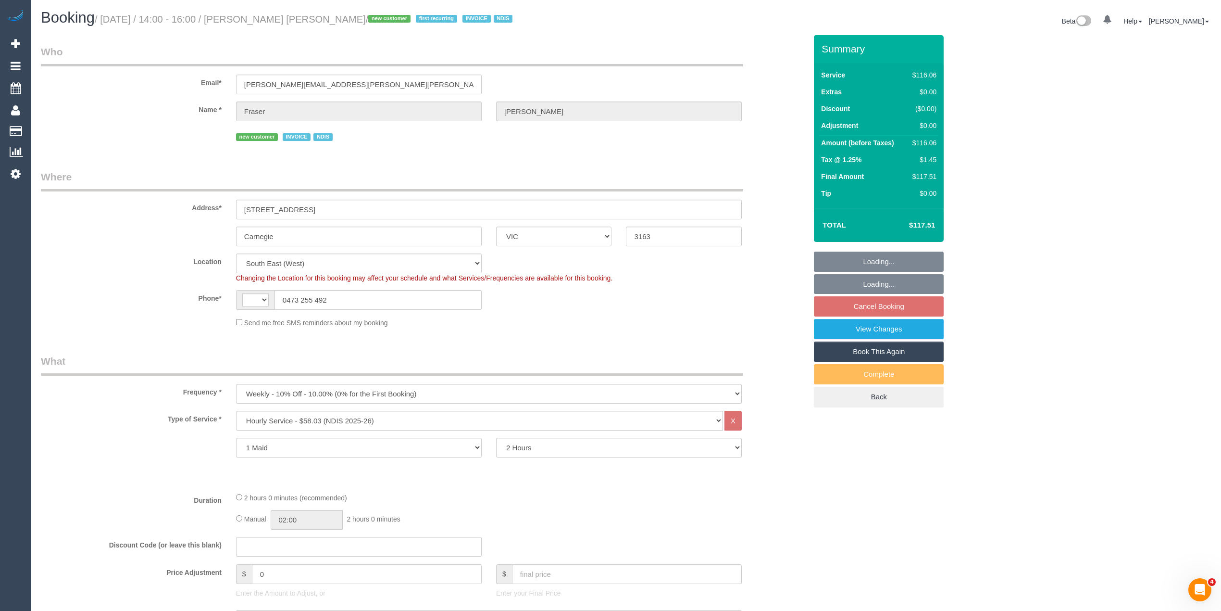
select select "object:591"
select select "string:AU"
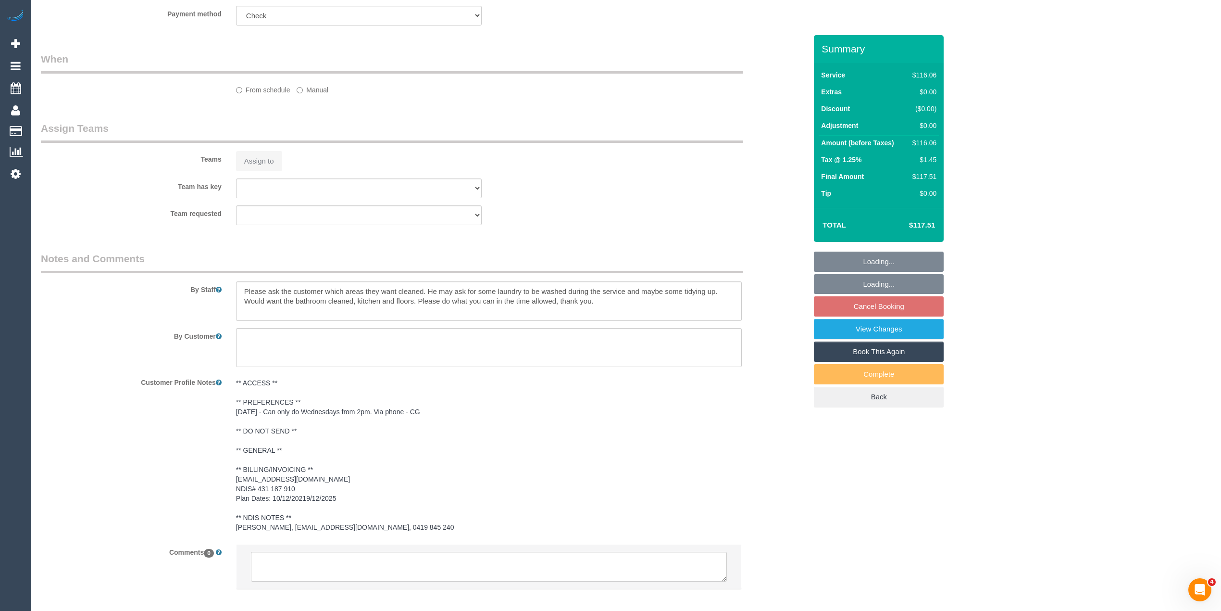
select select "number:28"
select select "number:14"
select select "number:18"
select select "number:25"
select select "number:34"
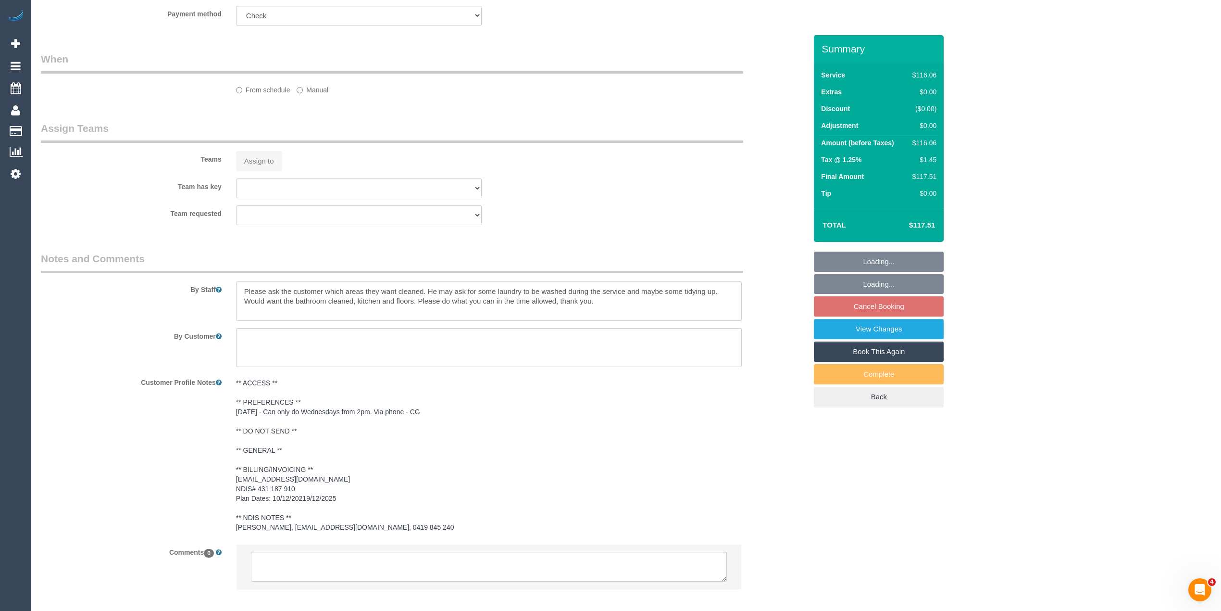
select select "number:13"
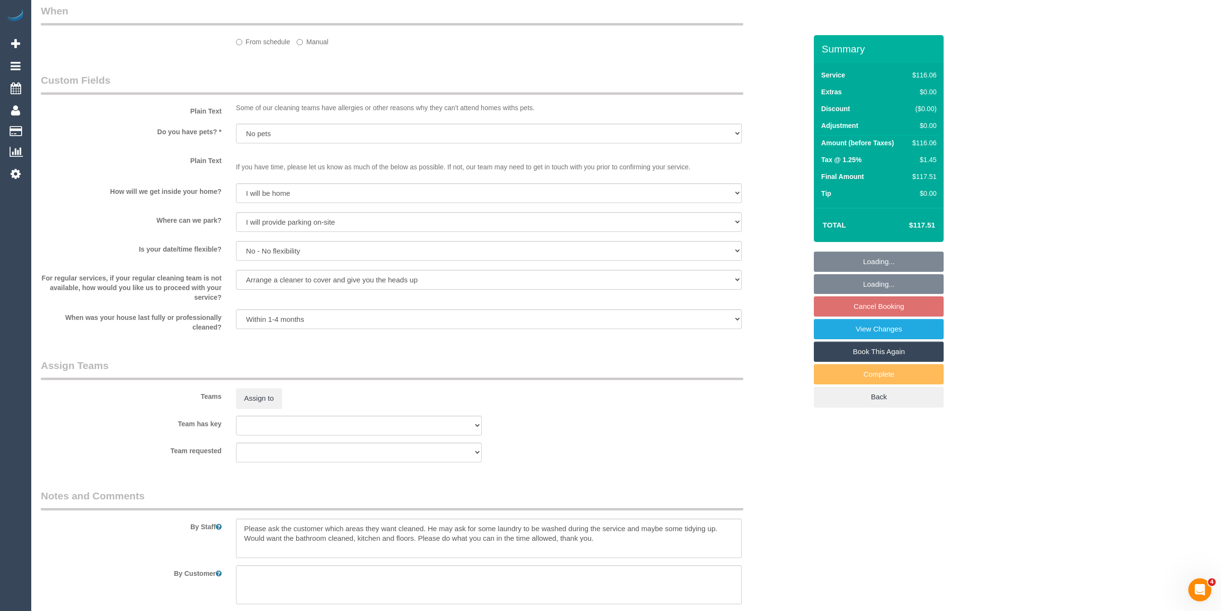
select select "spot5"
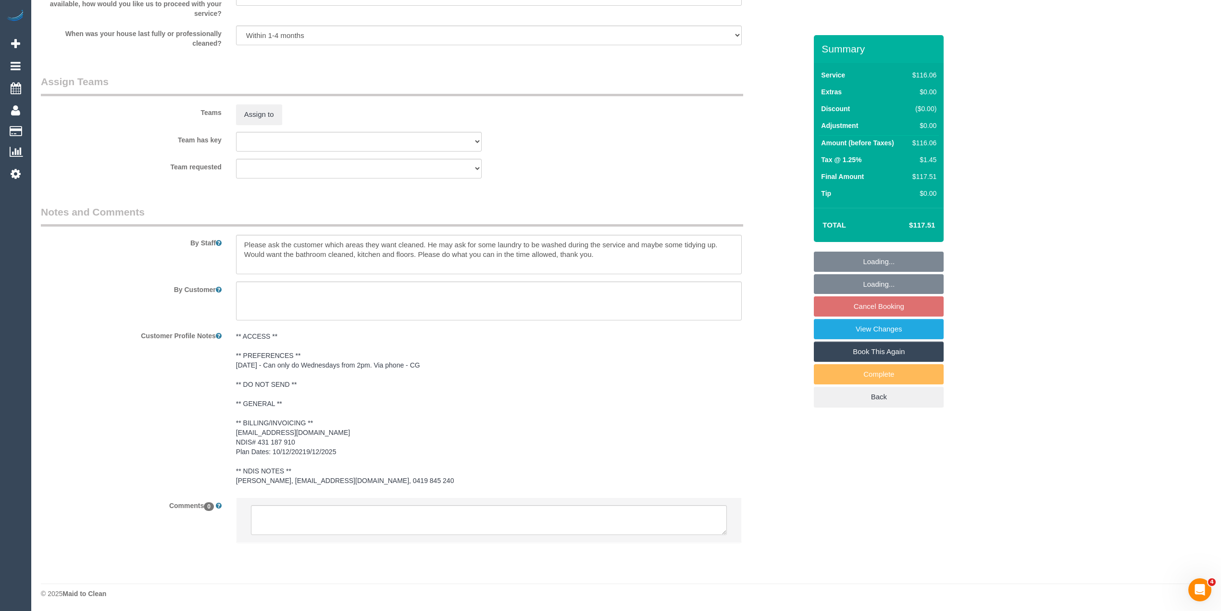
scroll to position [1059, 0]
click at [291, 511] on textarea at bounding box center [489, 519] width 476 height 30
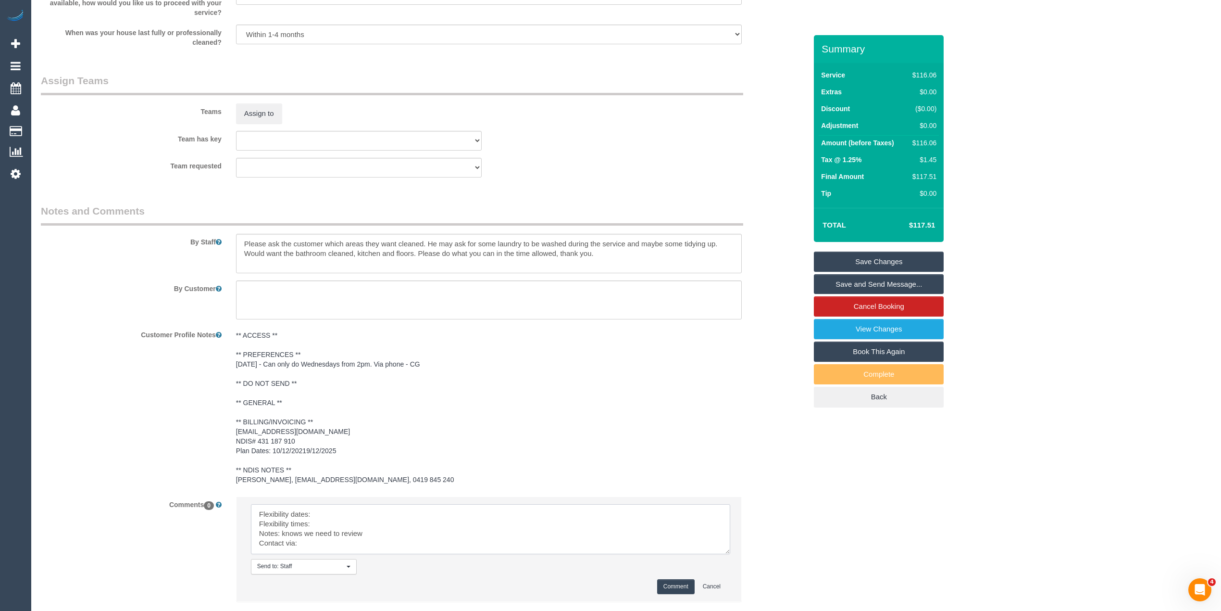
drag, startPoint x: 718, startPoint y: 527, endPoint x: 685, endPoint y: 554, distance: 42.8
click at [722, 554] on textarea at bounding box center [490, 529] width 479 height 50
click at [330, 513] on textarea at bounding box center [490, 535] width 479 height 62
click at [334, 522] on textarea at bounding box center [490, 535] width 479 height 62
click at [325, 543] on textarea at bounding box center [490, 535] width 479 height 62
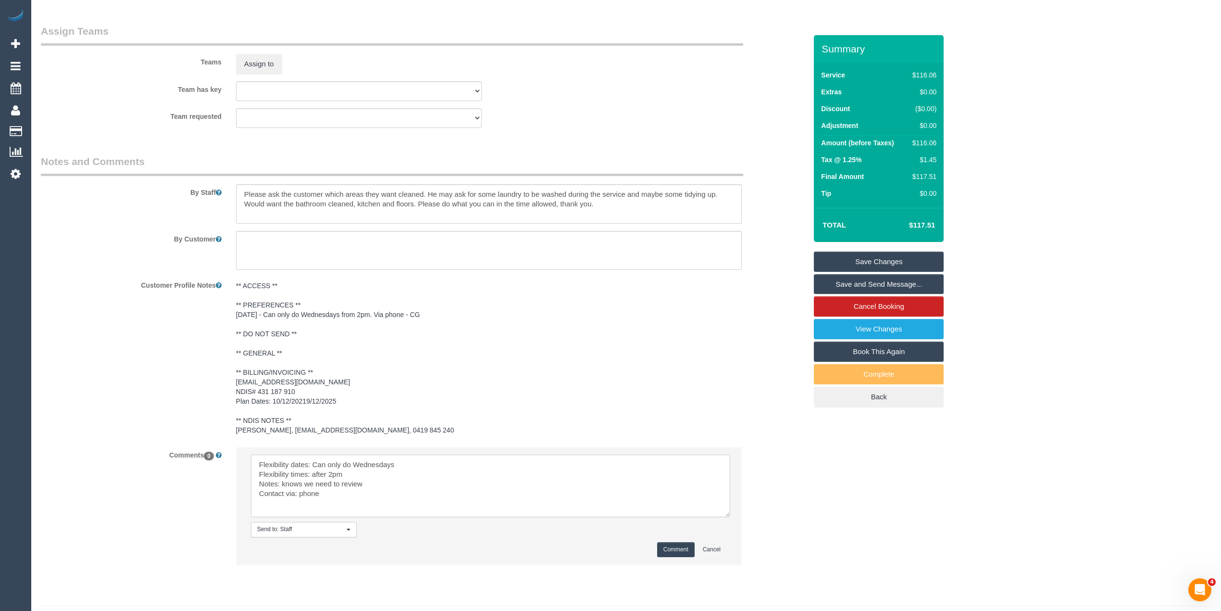
scroll to position [1131, 0]
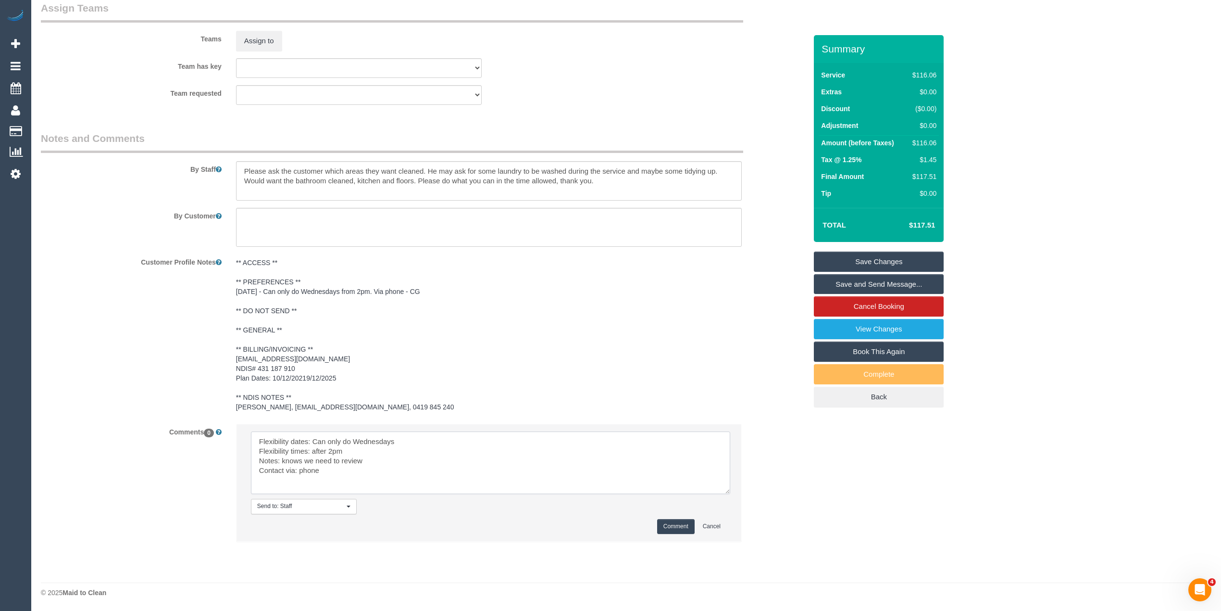
type textarea "Flexibility dates: Can only do Wednesdays Flexibility times: after 2pm Notes: k…"
click at [670, 524] on button "Comment" at bounding box center [675, 526] width 37 height 15
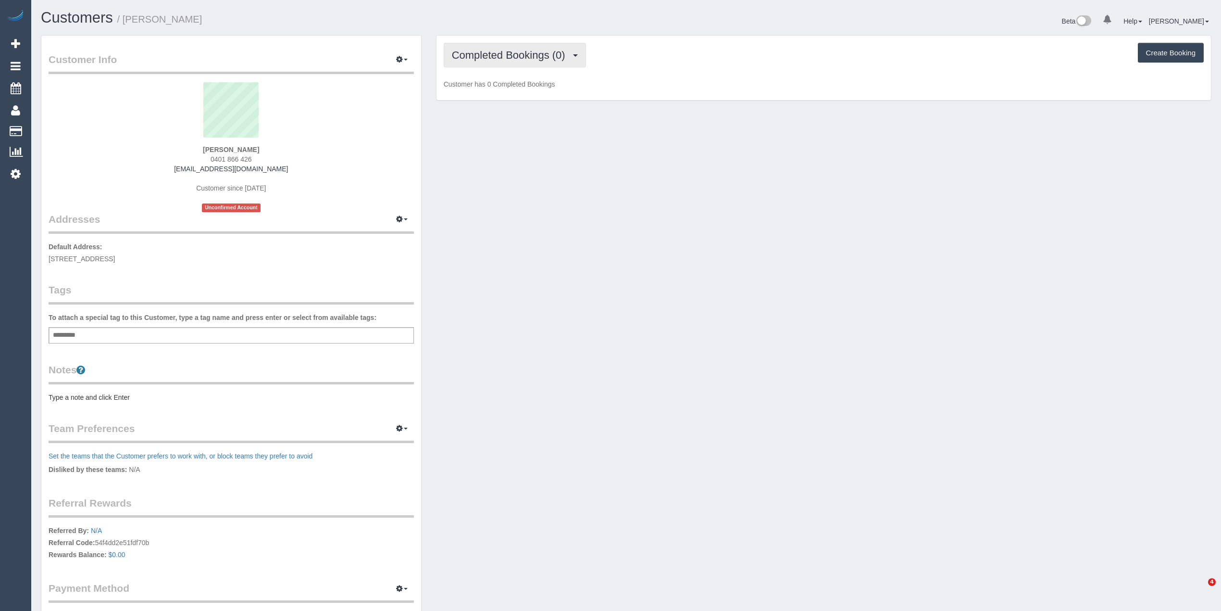
click at [500, 44] on button "Completed Bookings (0)" at bounding box center [515, 55] width 142 height 25
click at [500, 92] on link "Upcoming Bookings (1)" at bounding box center [494, 90] width 100 height 12
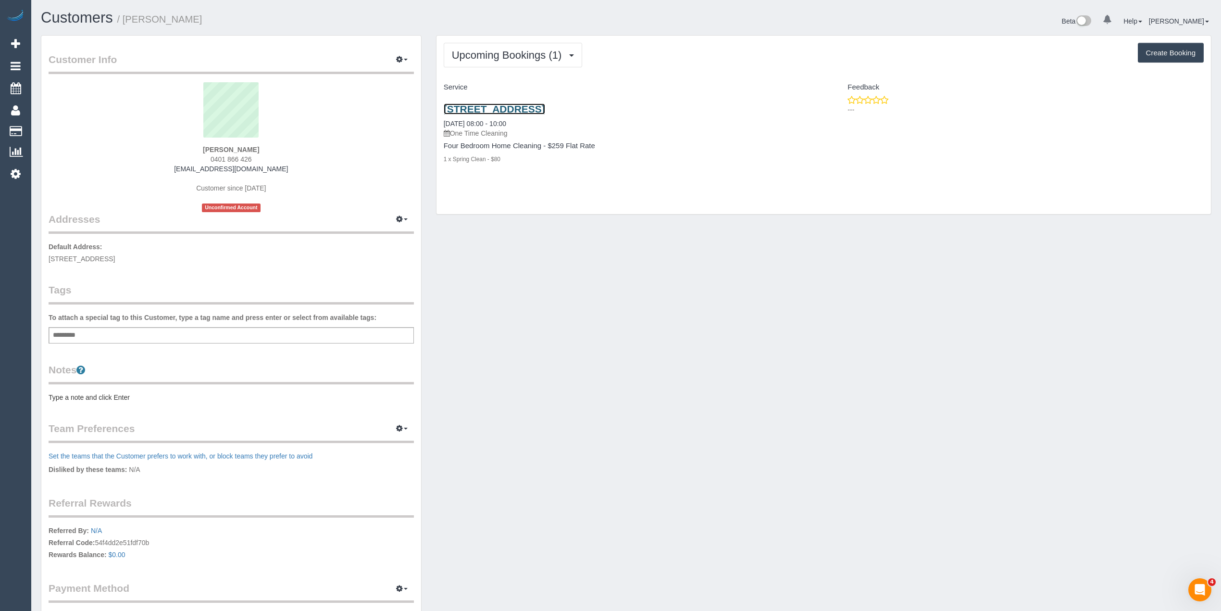
click at [545, 108] on link "33 Deakin Street, Essendon, VIC 3040" at bounding box center [494, 108] width 101 height 11
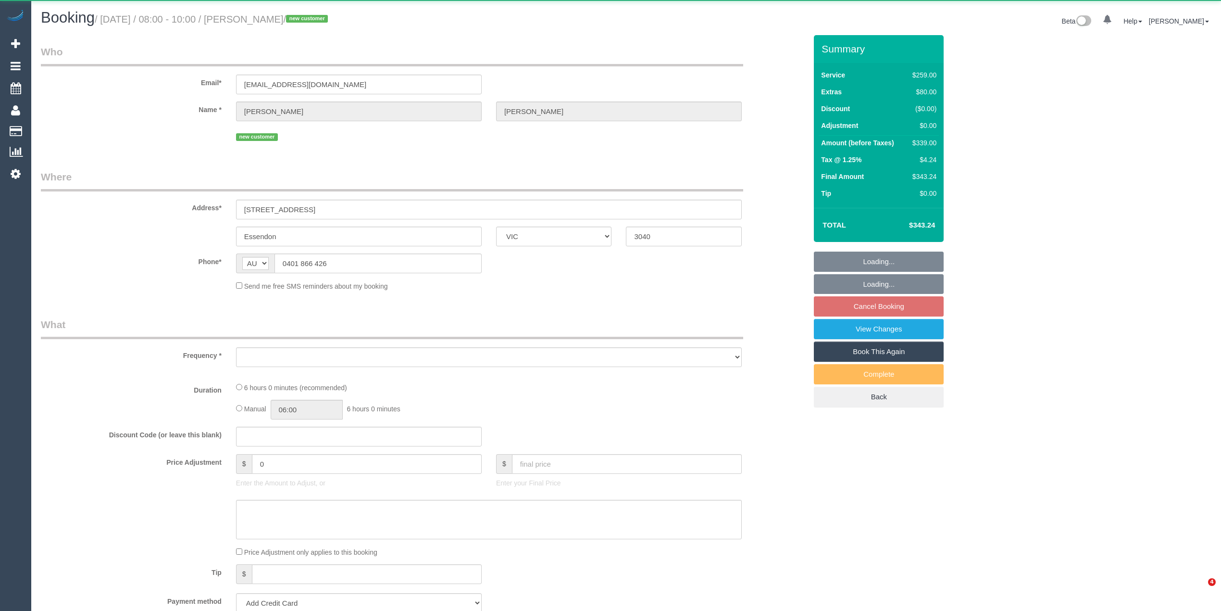
select select "VIC"
select select "object:531"
select select "string:stripe-pm_1SCvlr2GScqysDRV9Hrj0VUj"
select select "number:28"
select select "number:14"
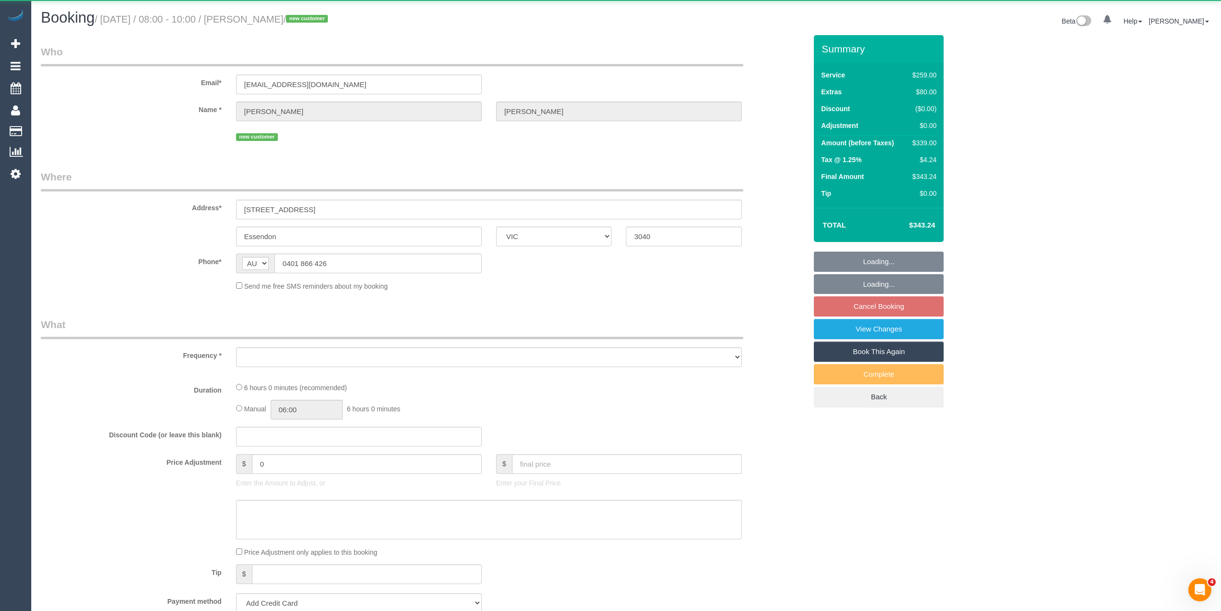
select select "number:19"
select select "number:36"
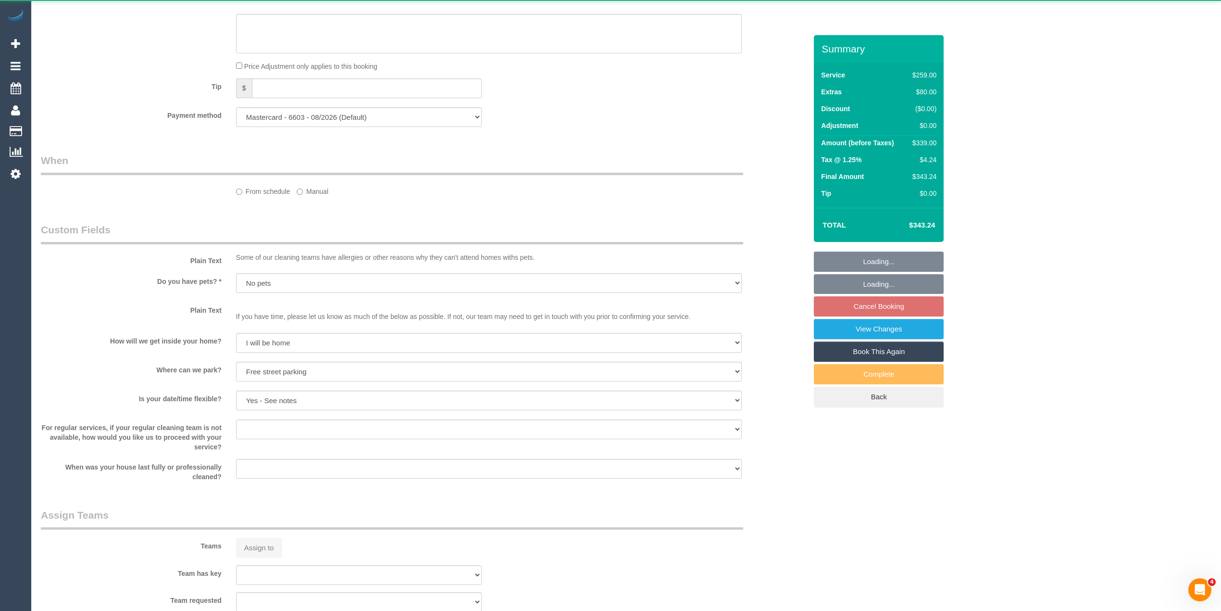
select select "spot2"
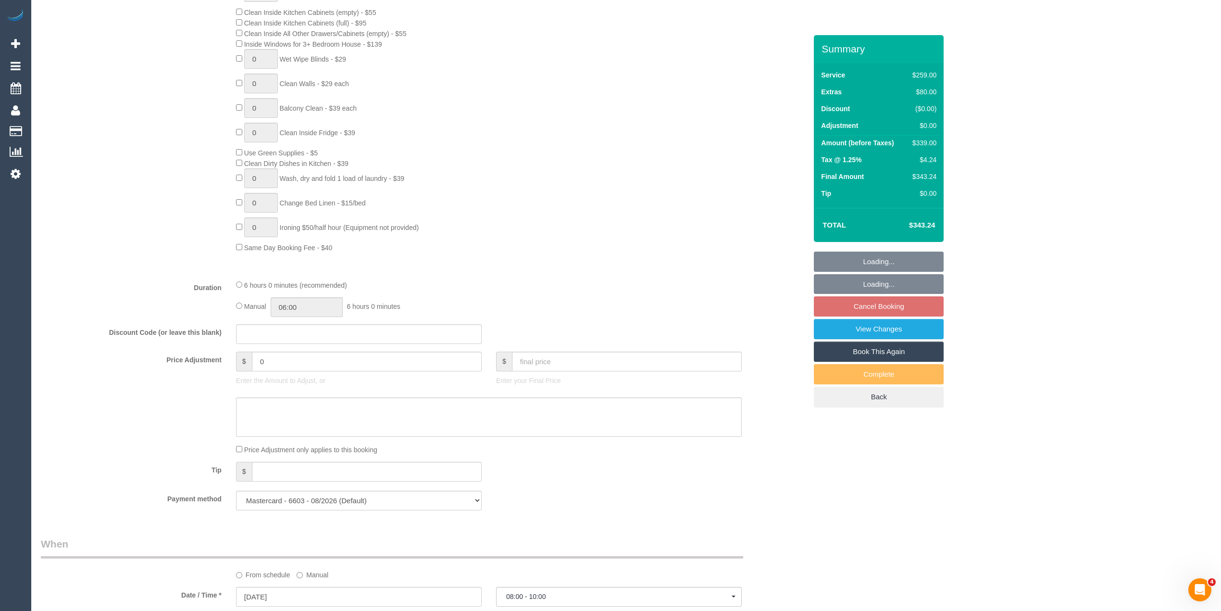
select select "object:788"
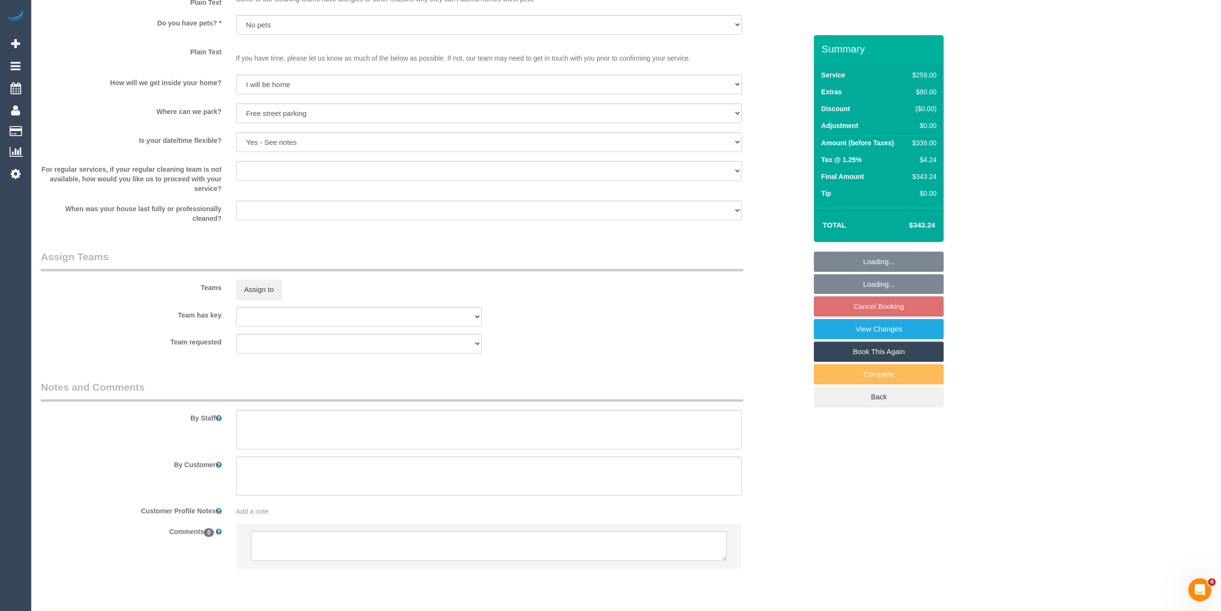
scroll to position [1221, 0]
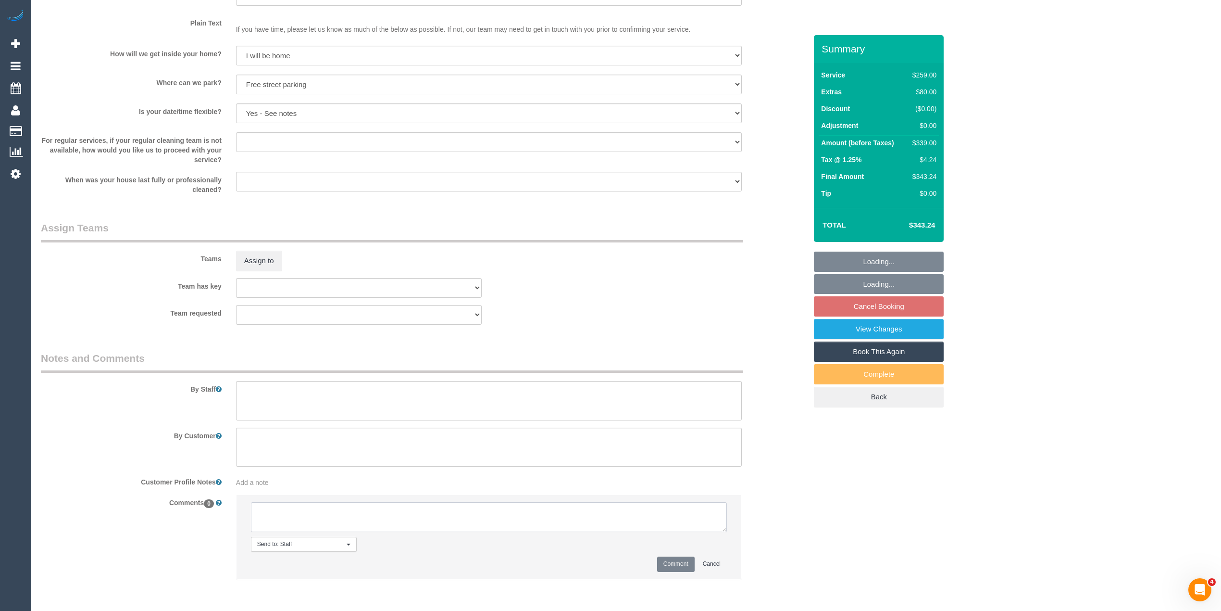
click at [340, 514] on textarea at bounding box center [489, 517] width 476 height 30
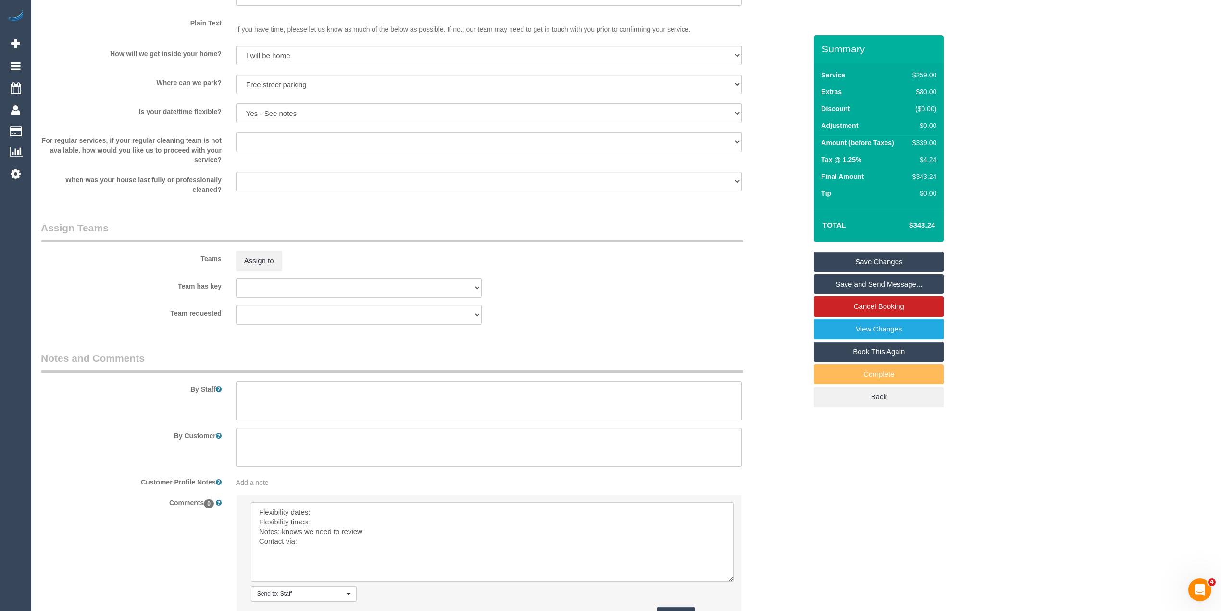
drag, startPoint x: 722, startPoint y: 528, endPoint x: 683, endPoint y: 573, distance: 60.3
click at [728, 577] on textarea at bounding box center [492, 541] width 483 height 79
click at [327, 511] on textarea at bounding box center [492, 541] width 482 height 79
click at [335, 514] on textarea at bounding box center [492, 541] width 482 height 79
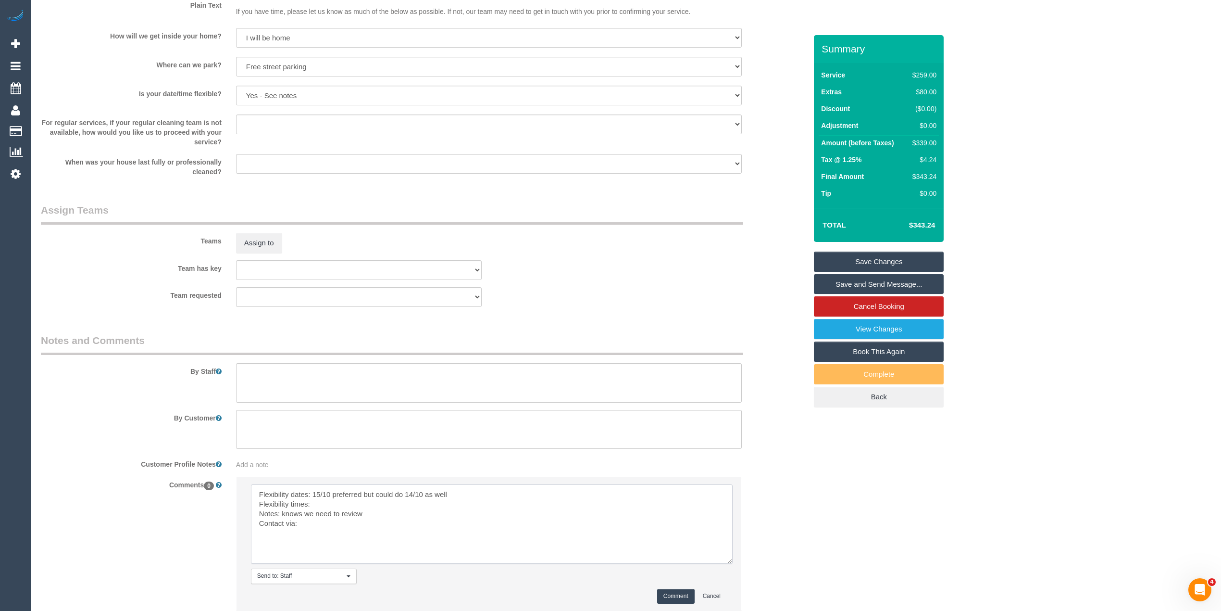
scroll to position [1310, 0]
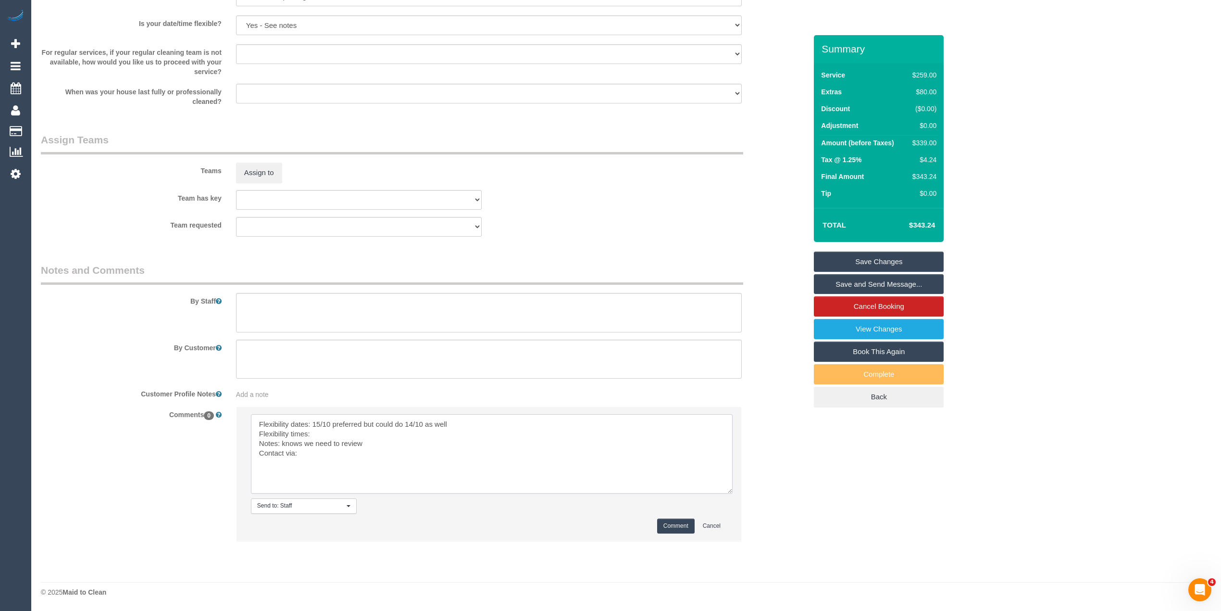
click at [337, 433] on textarea at bounding box center [492, 453] width 482 height 79
click at [314, 453] on textarea at bounding box center [492, 453] width 482 height 79
type textarea "Flexibility dates: 15/10 preferred but could do 14/10 as well Flexibility times…"
click at [672, 523] on button "Comment" at bounding box center [675, 525] width 37 height 15
